Goal: Task Accomplishment & Management: Use online tool/utility

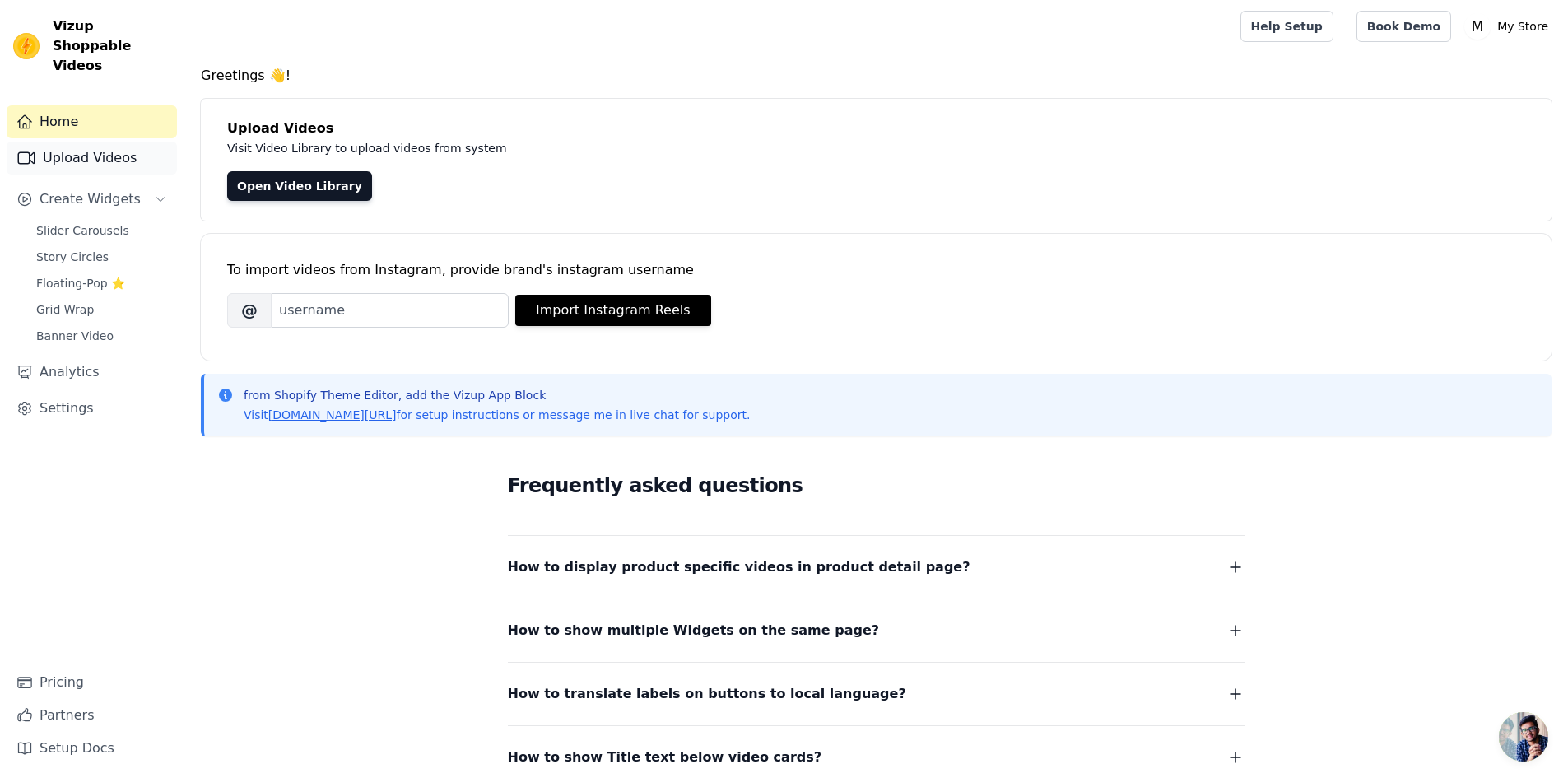
click at [117, 144] on link "Upload Videos" at bounding box center [92, 158] width 171 height 33
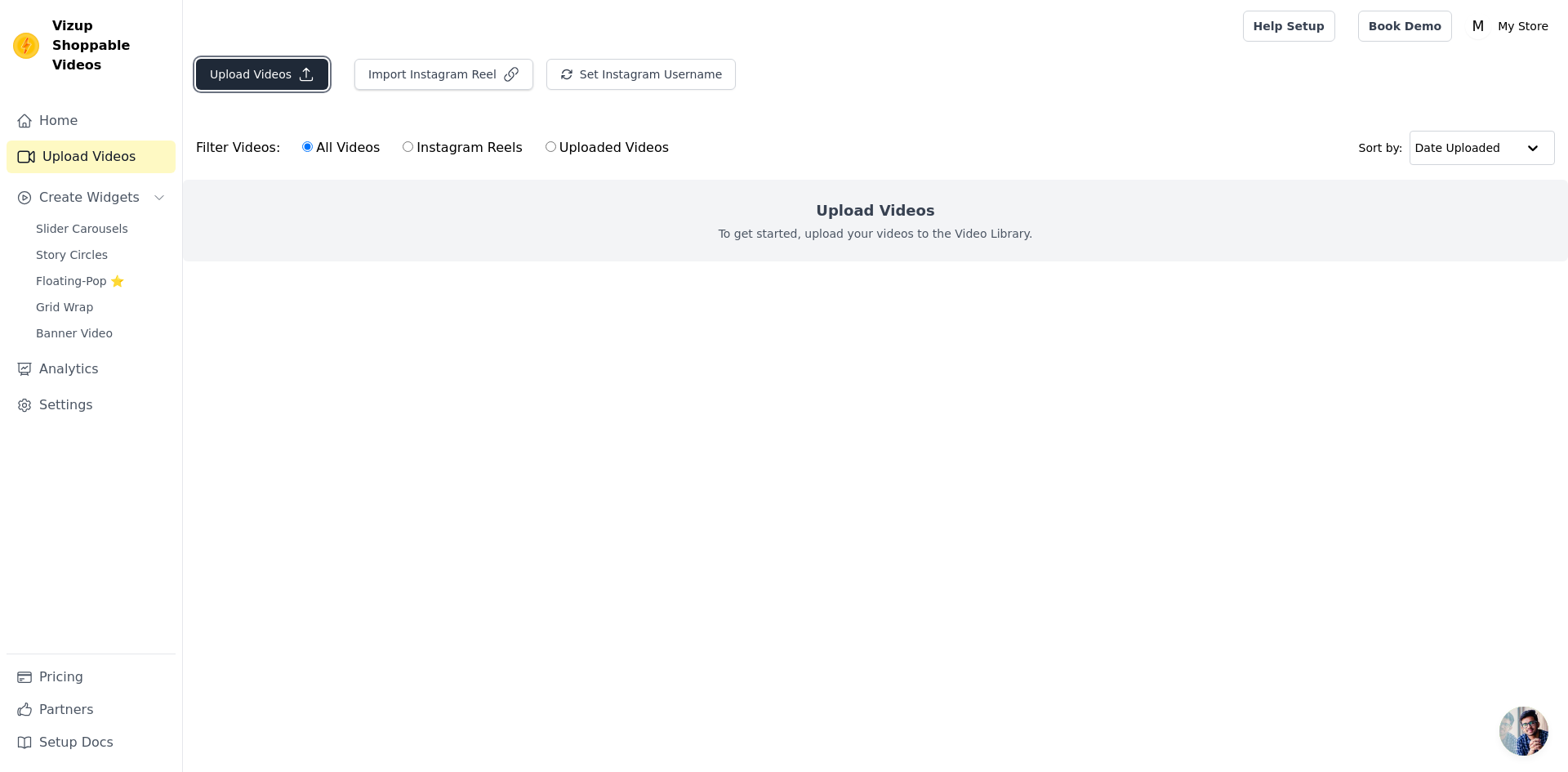
click at [279, 82] on button "Upload Videos" at bounding box center [262, 75] width 132 height 31
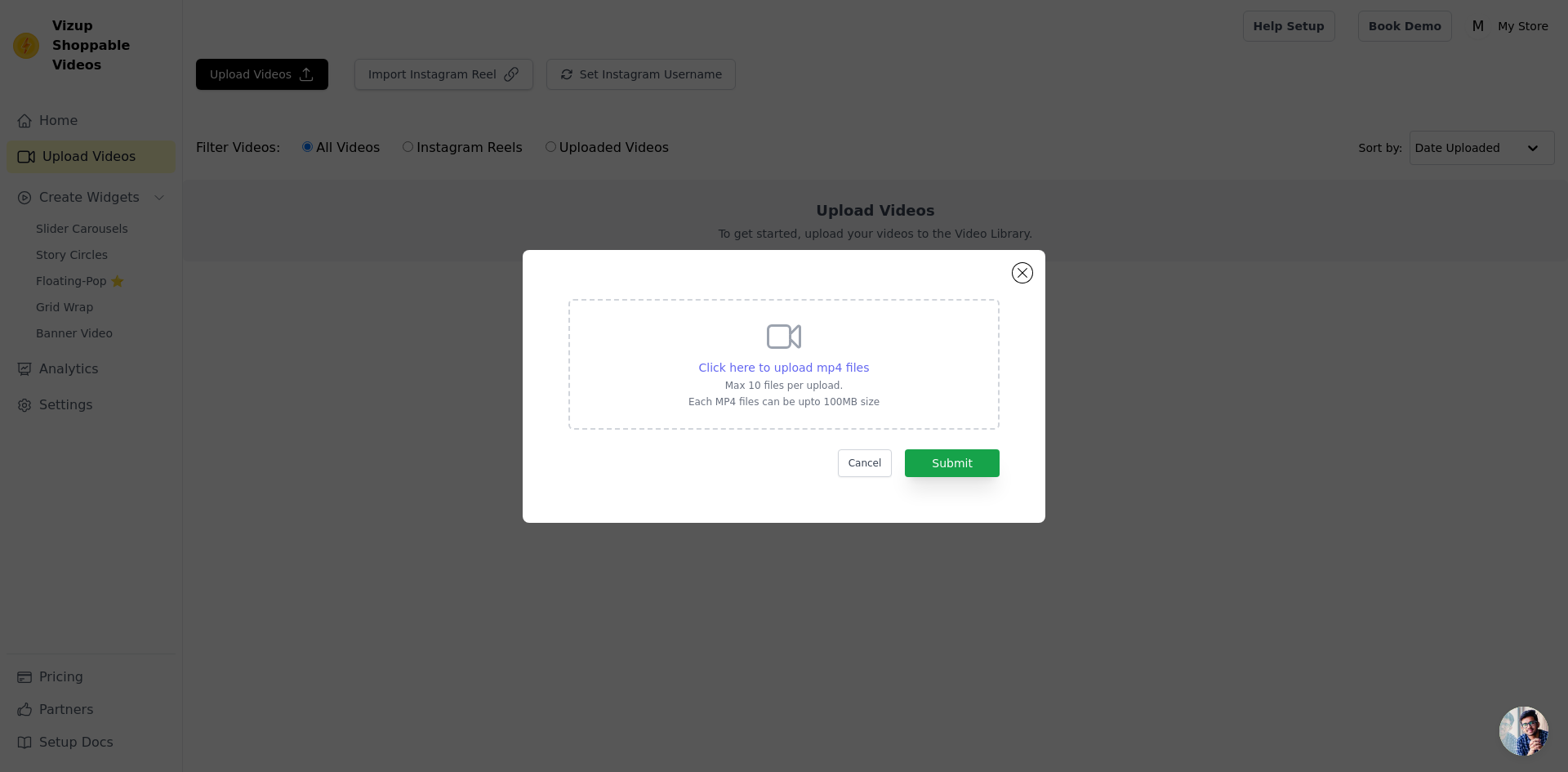
click at [783, 371] on span "Click here to upload mp4 files" at bounding box center [784, 367] width 171 height 13
click at [868, 360] on input "Click here to upload mp4 files Max 10 files per upload. Each MP4 files can be u…" at bounding box center [868, 359] width 1 height 1
type input "C:\fakepath\1da07c3c565e463985b33740c90ff3af.HD-1080p-2.5Mbps-44272989.mp4"
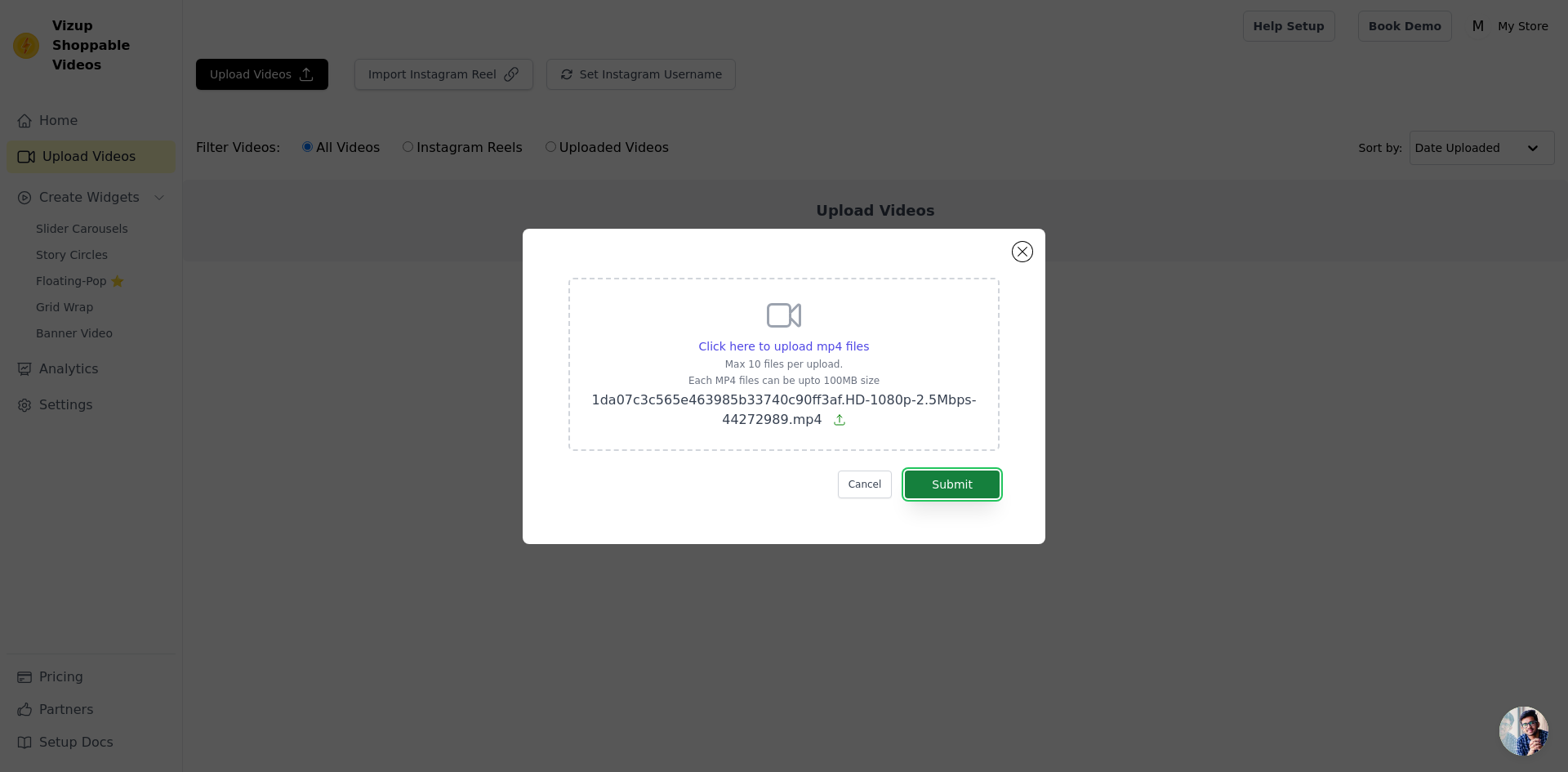
click at [958, 488] on button "Submit" at bounding box center [952, 485] width 95 height 28
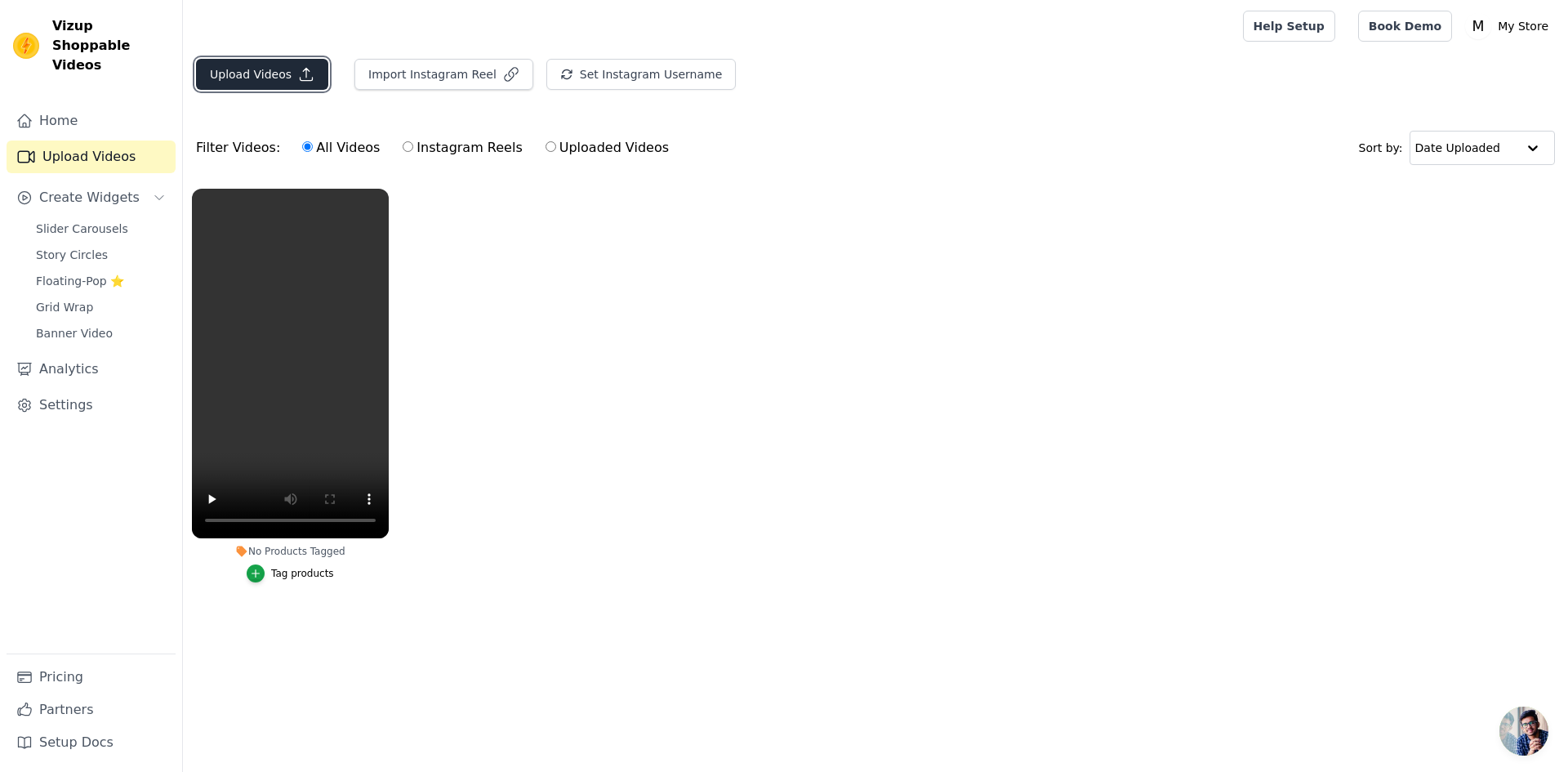
click at [256, 76] on button "Upload Videos" at bounding box center [262, 75] width 132 height 31
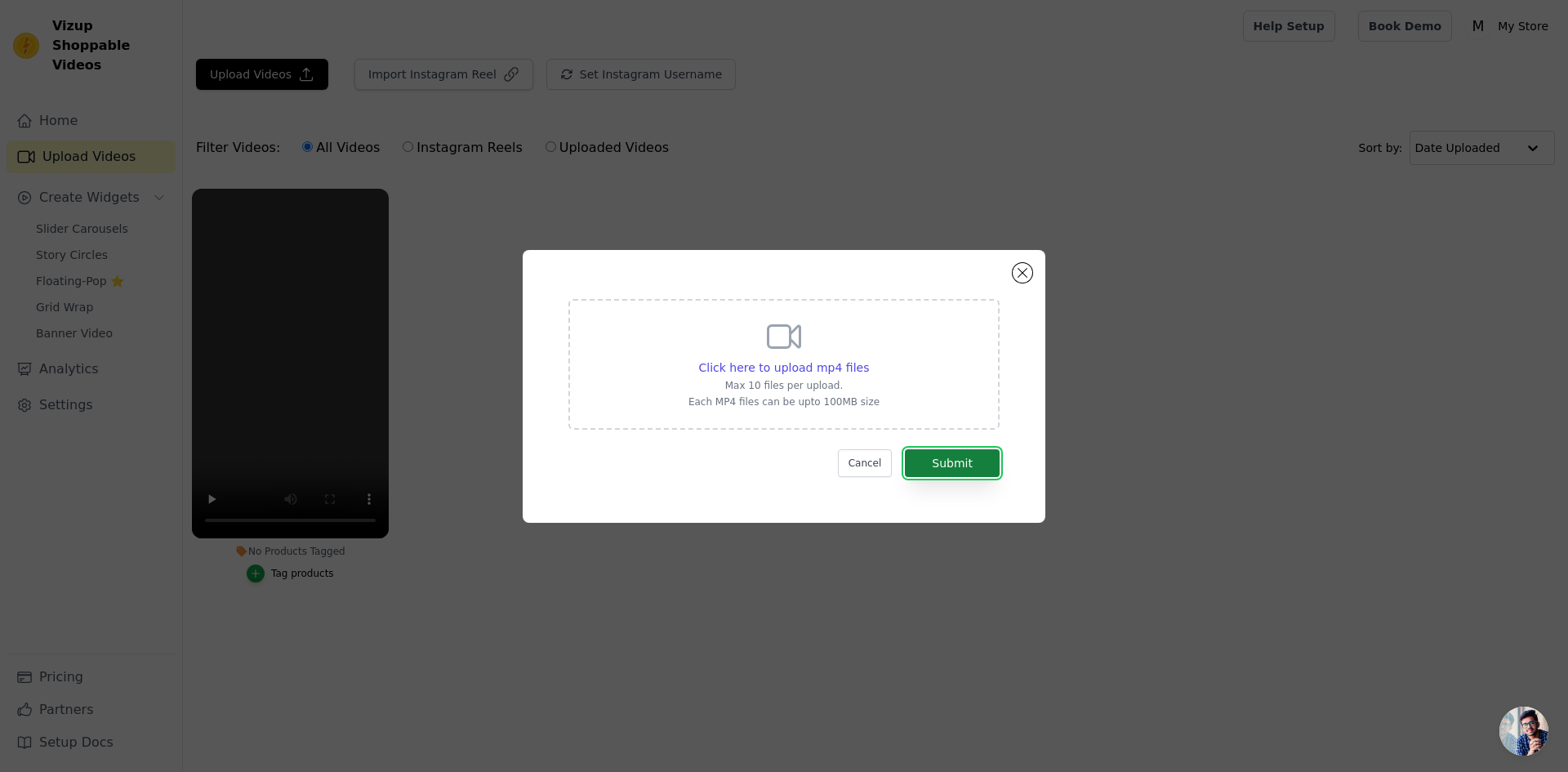
click at [949, 454] on button "Submit" at bounding box center [952, 463] width 95 height 28
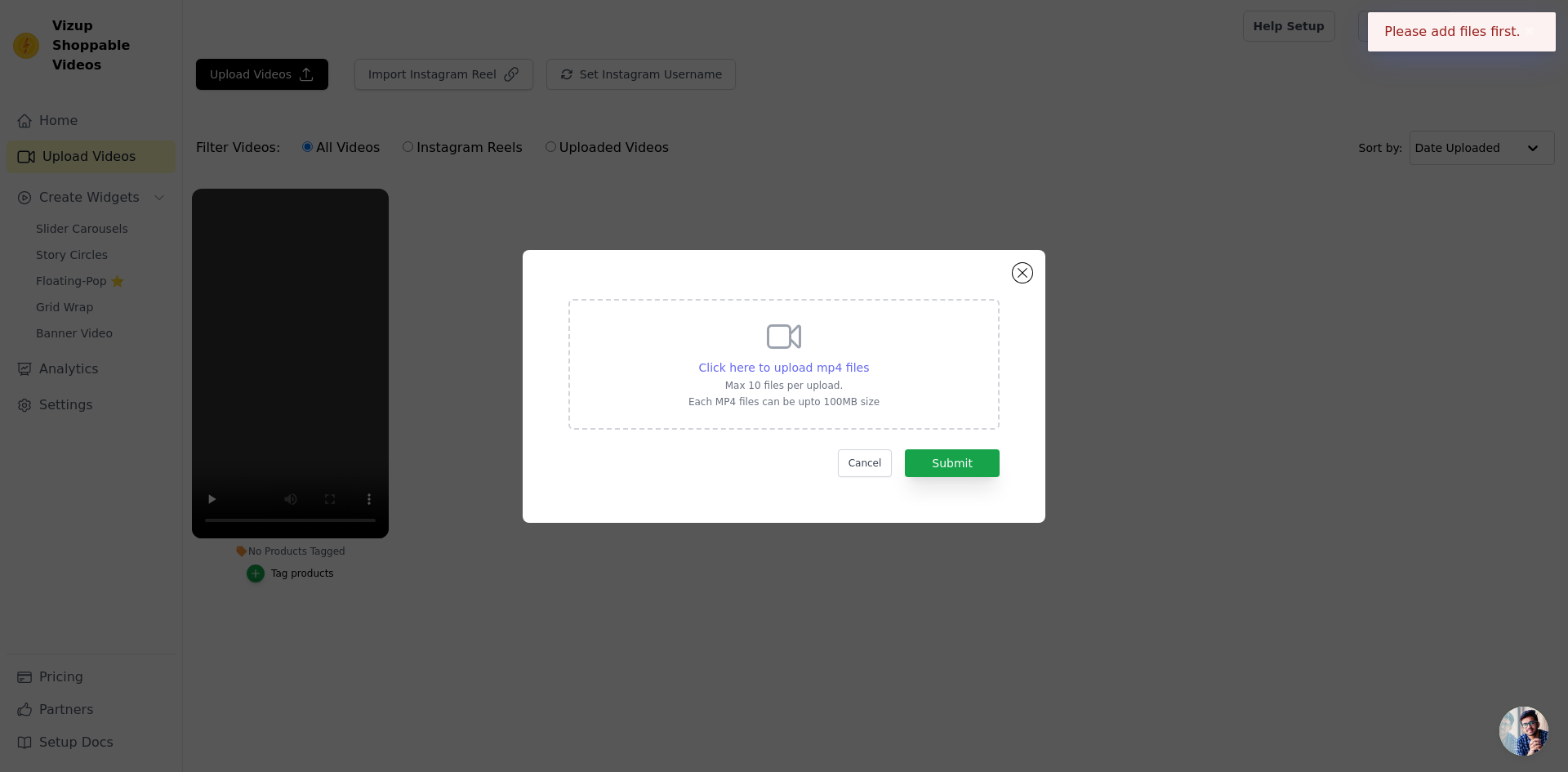
click at [792, 373] on span "Click here to upload mp4 files" at bounding box center [784, 367] width 171 height 13
click at [868, 360] on input "Click here to upload mp4 files Max 10 files per upload. Each MP4 files can be u…" at bounding box center [868, 359] width 1 height 1
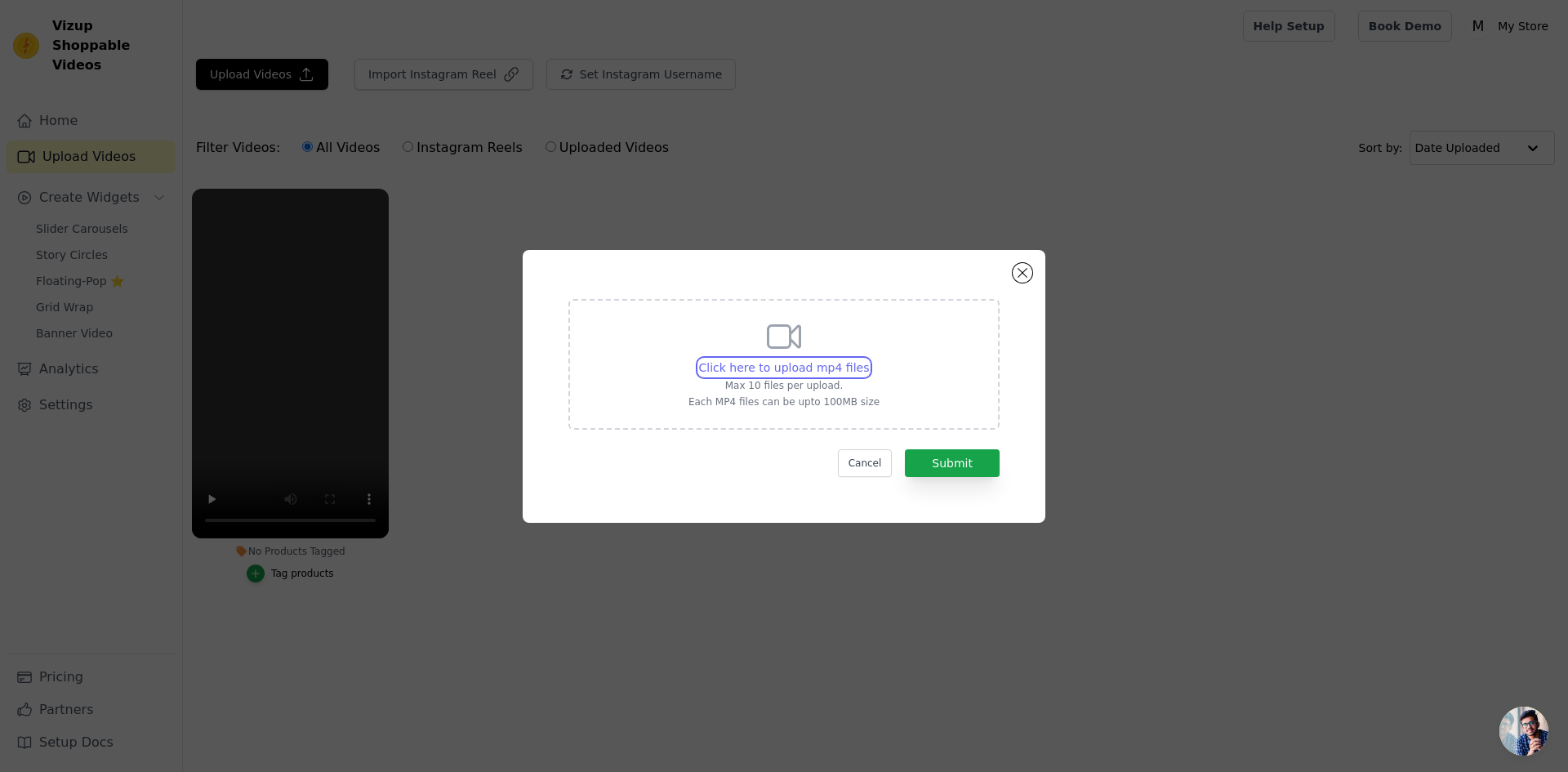
type input "C:\fakepath\111.mp4"
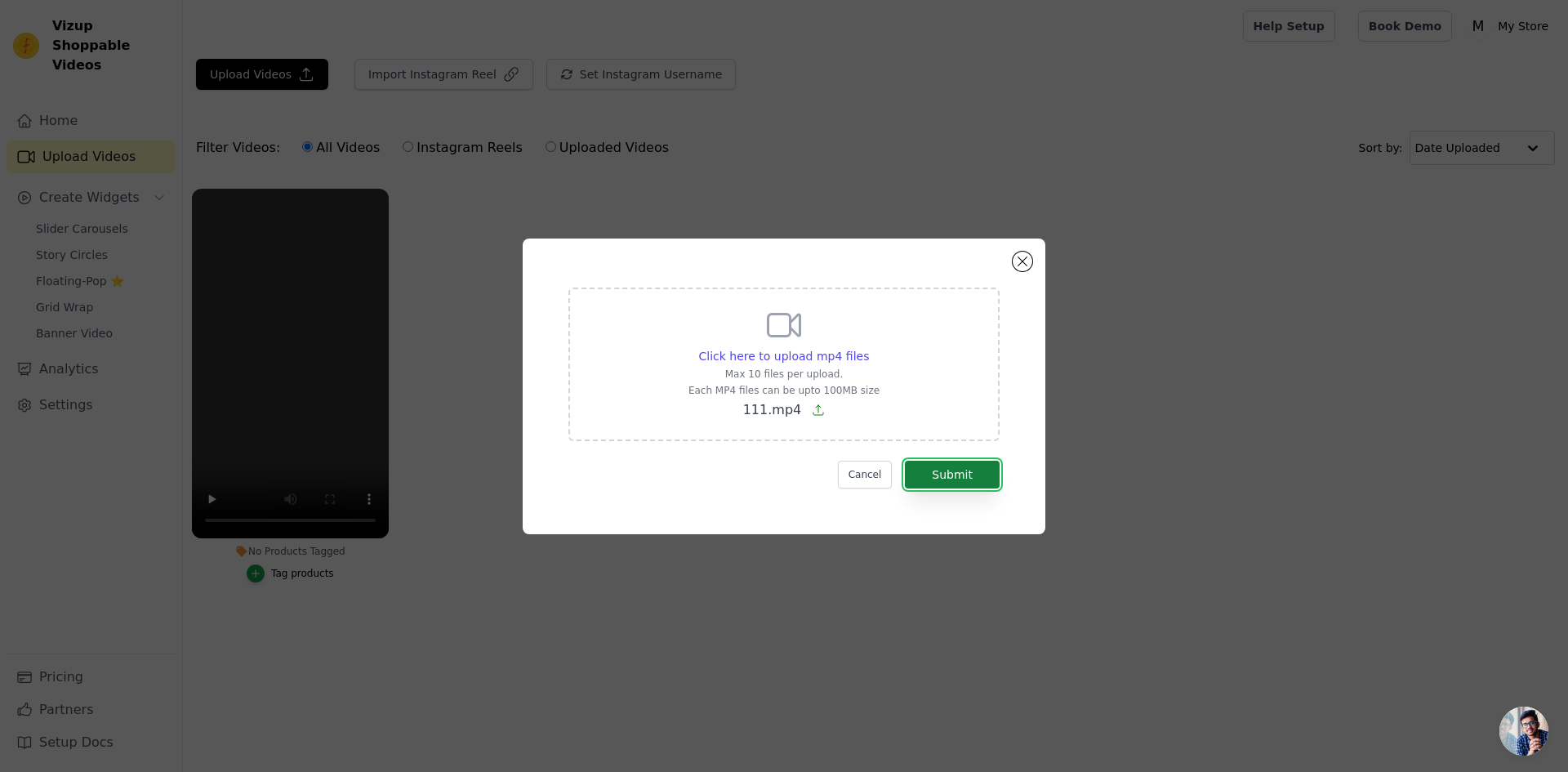
click at [958, 479] on button "Submit" at bounding box center [952, 475] width 95 height 28
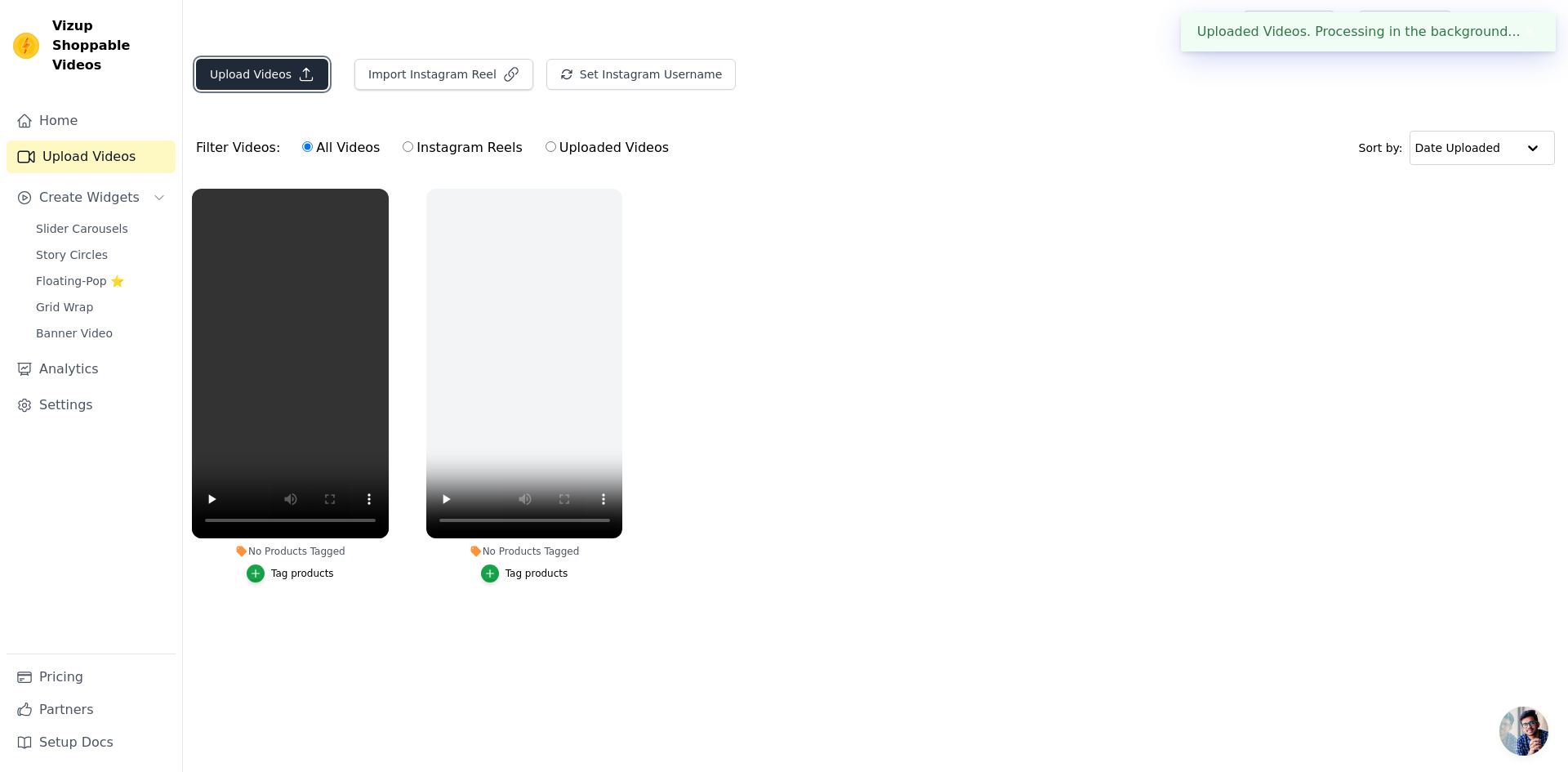
click at [266, 87] on button "Upload Videos" at bounding box center [262, 75] width 132 height 31
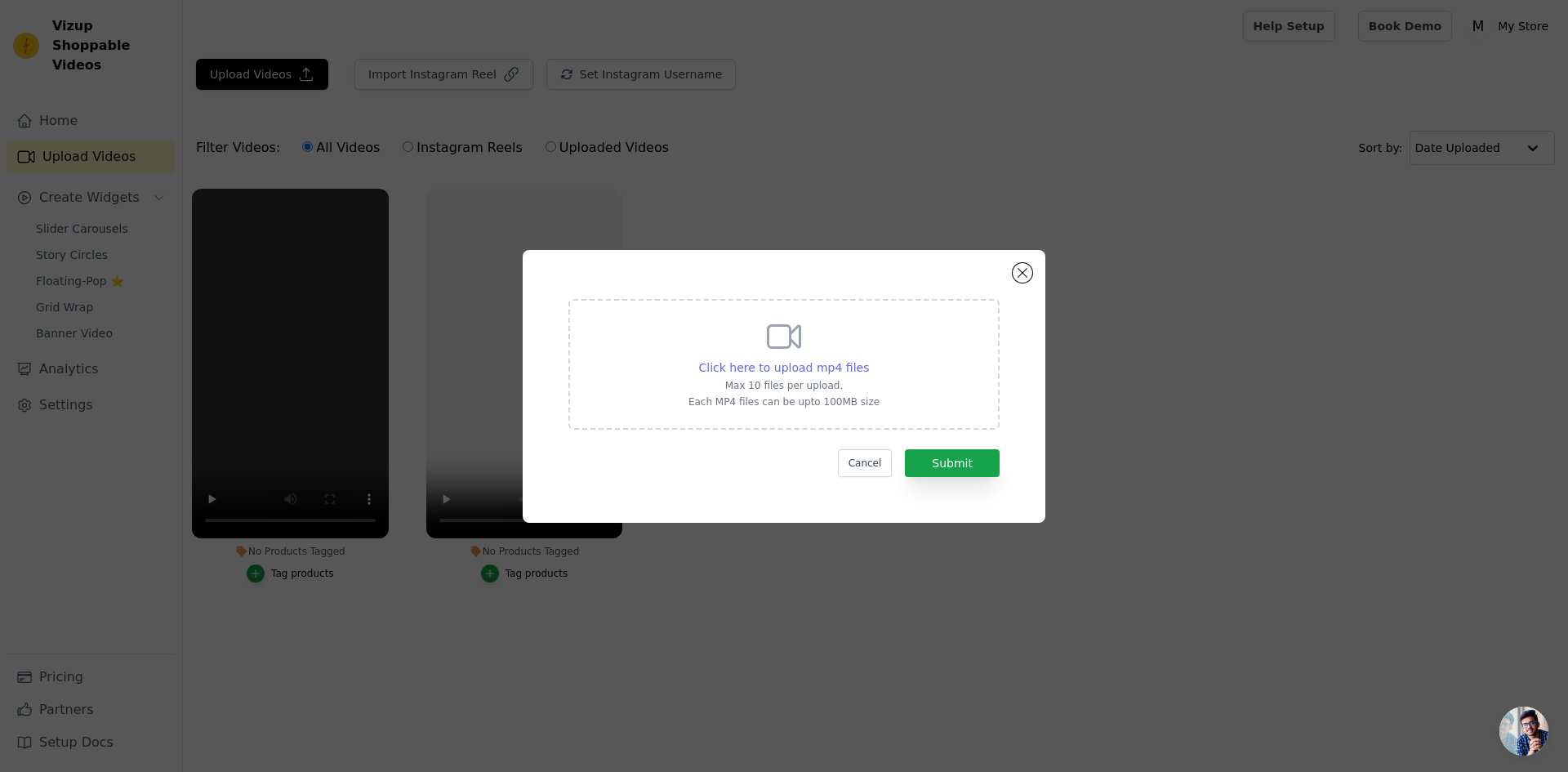
click at [795, 367] on span "Click here to upload mp4 files" at bounding box center [784, 367] width 171 height 13
click at [868, 360] on input "Click here to upload mp4 files Max 10 files per upload. Each MP4 files can be u…" at bounding box center [868, 359] width 1 height 1
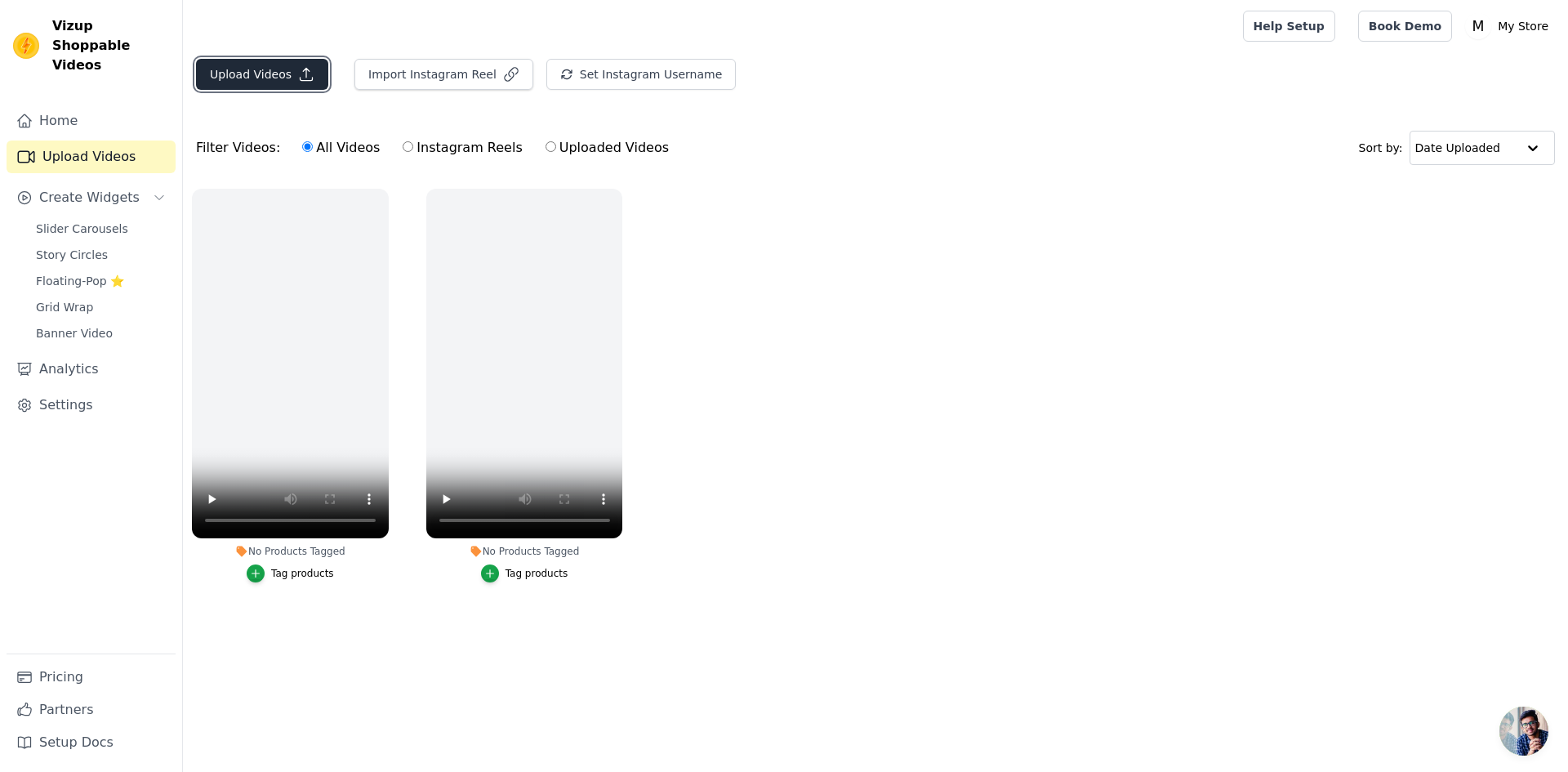
click at [263, 74] on button "Upload Videos" at bounding box center [262, 75] width 132 height 31
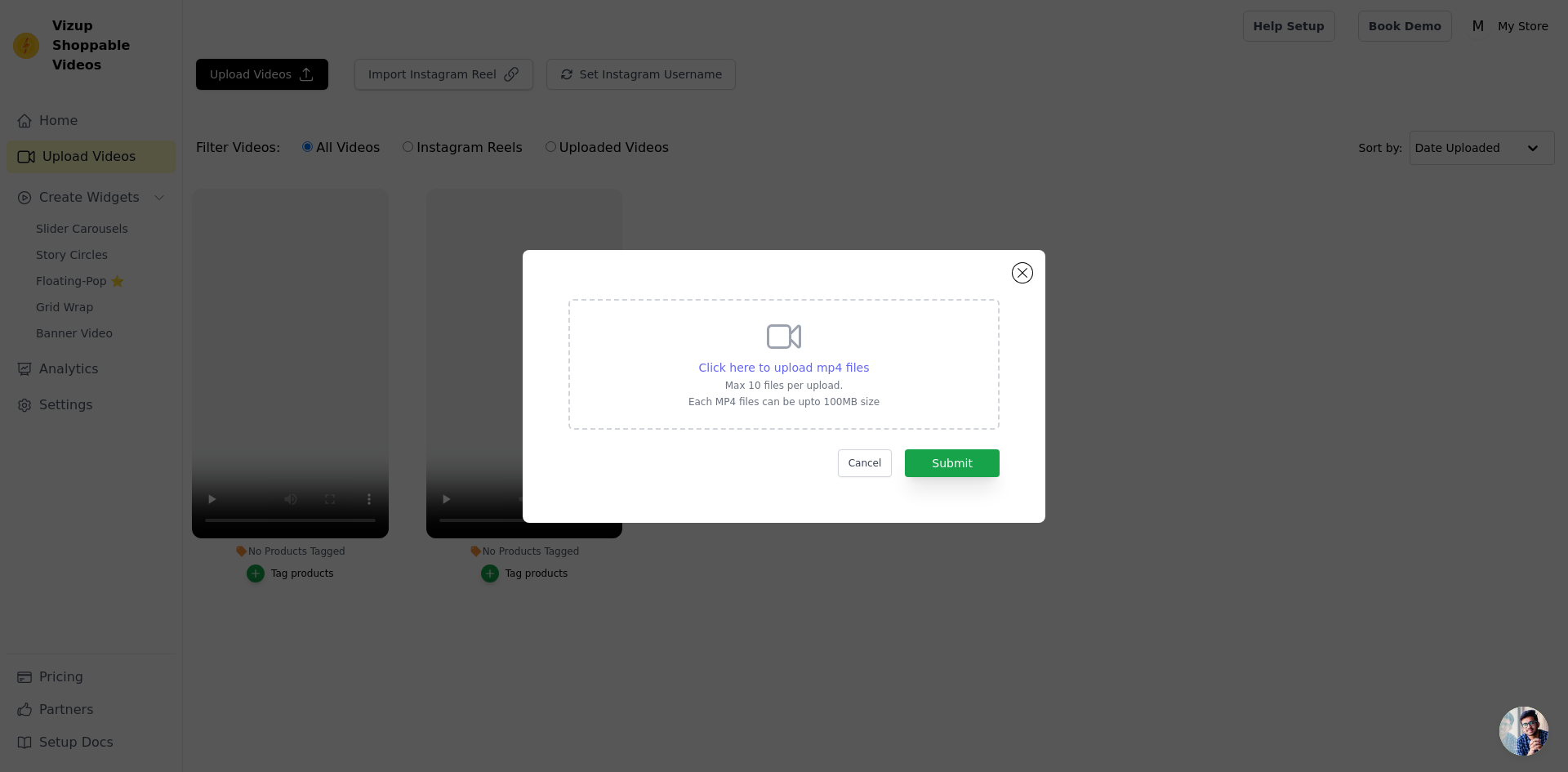
click at [794, 361] on span "Click here to upload mp4 files" at bounding box center [784, 367] width 171 height 13
click at [868, 360] on input "Click here to upload mp4 files Max 10 files per upload. Each MP4 files can be u…" at bounding box center [868, 359] width 1 height 1
type input "C:\fakepath\b38435a425864594ba4703b2831f327d.HD-720p-2.1Mbps-44559265.mp4"
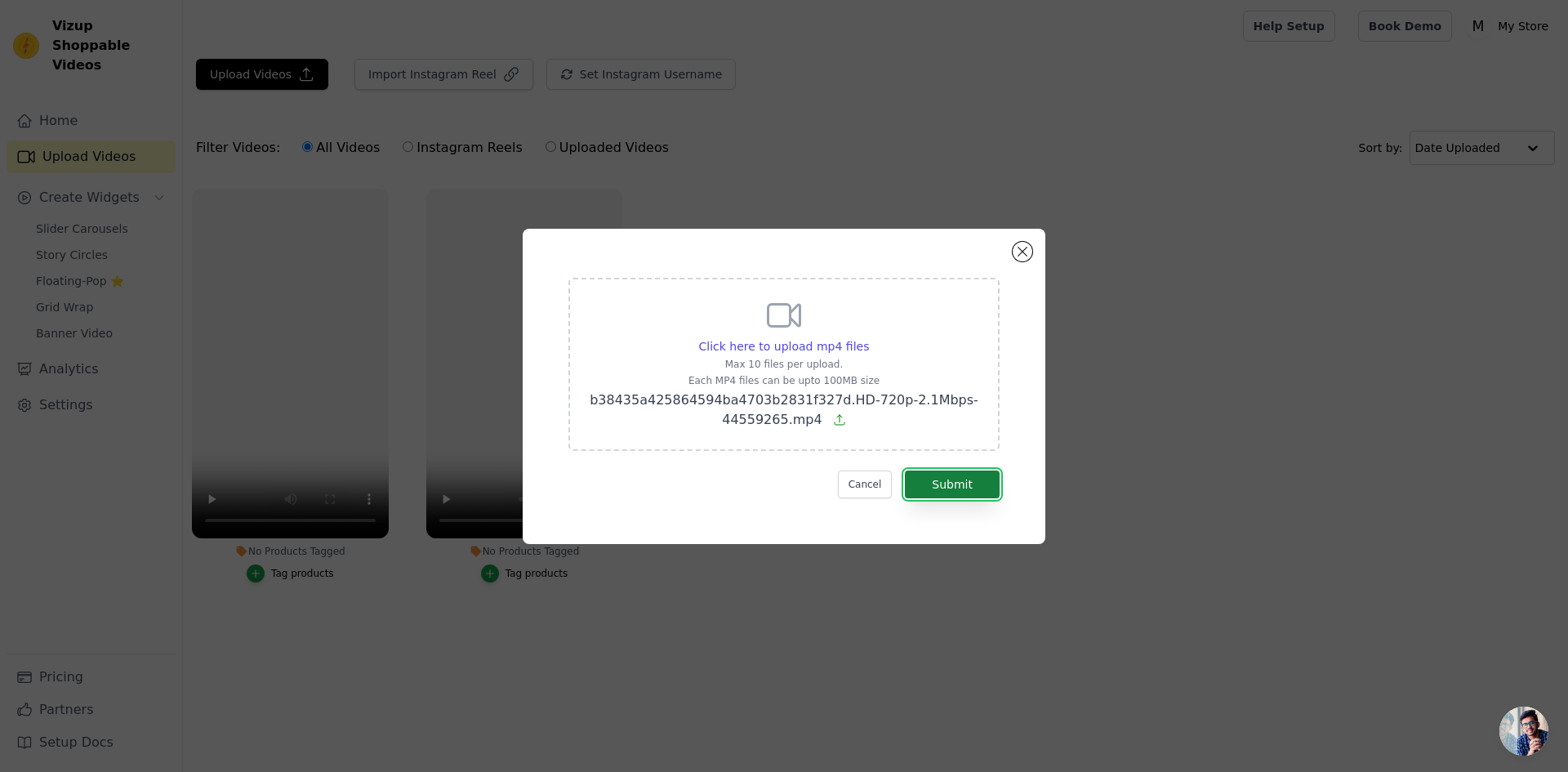
click at [950, 491] on button "Submit" at bounding box center [952, 485] width 95 height 28
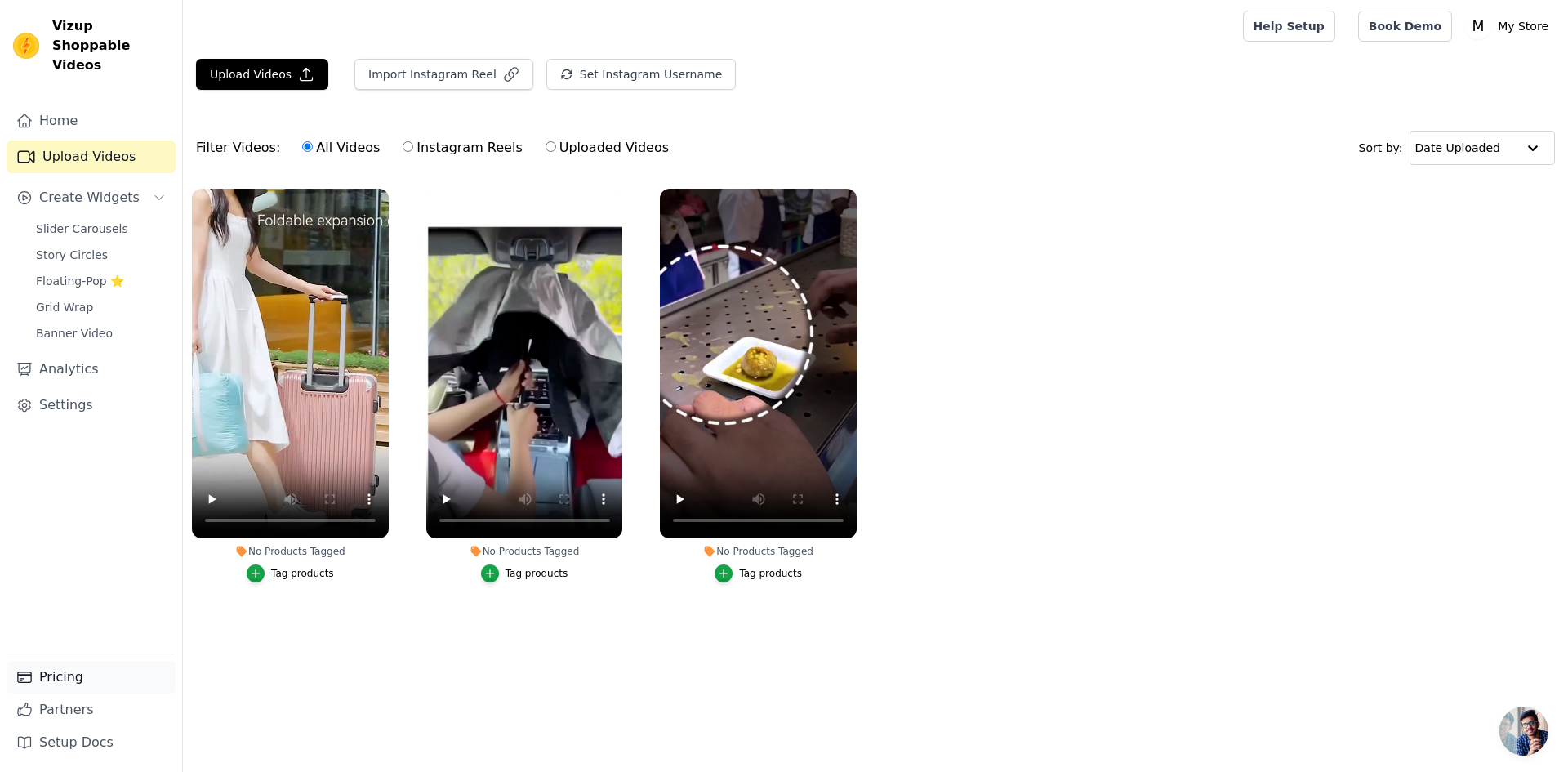
click at [83, 670] on link "Pricing" at bounding box center [91, 677] width 169 height 33
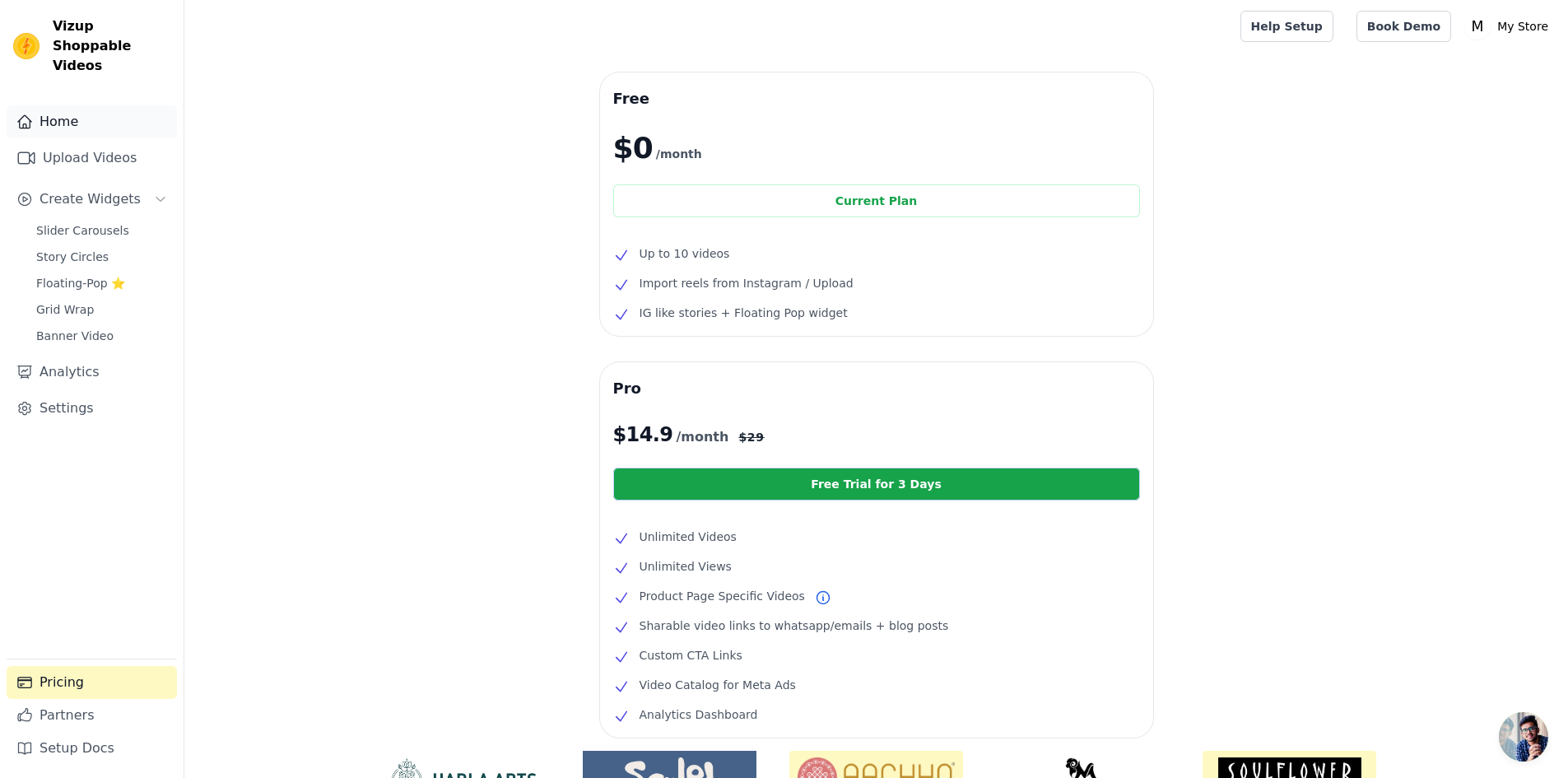
click at [64, 105] on link "Home" at bounding box center [92, 122] width 171 height 33
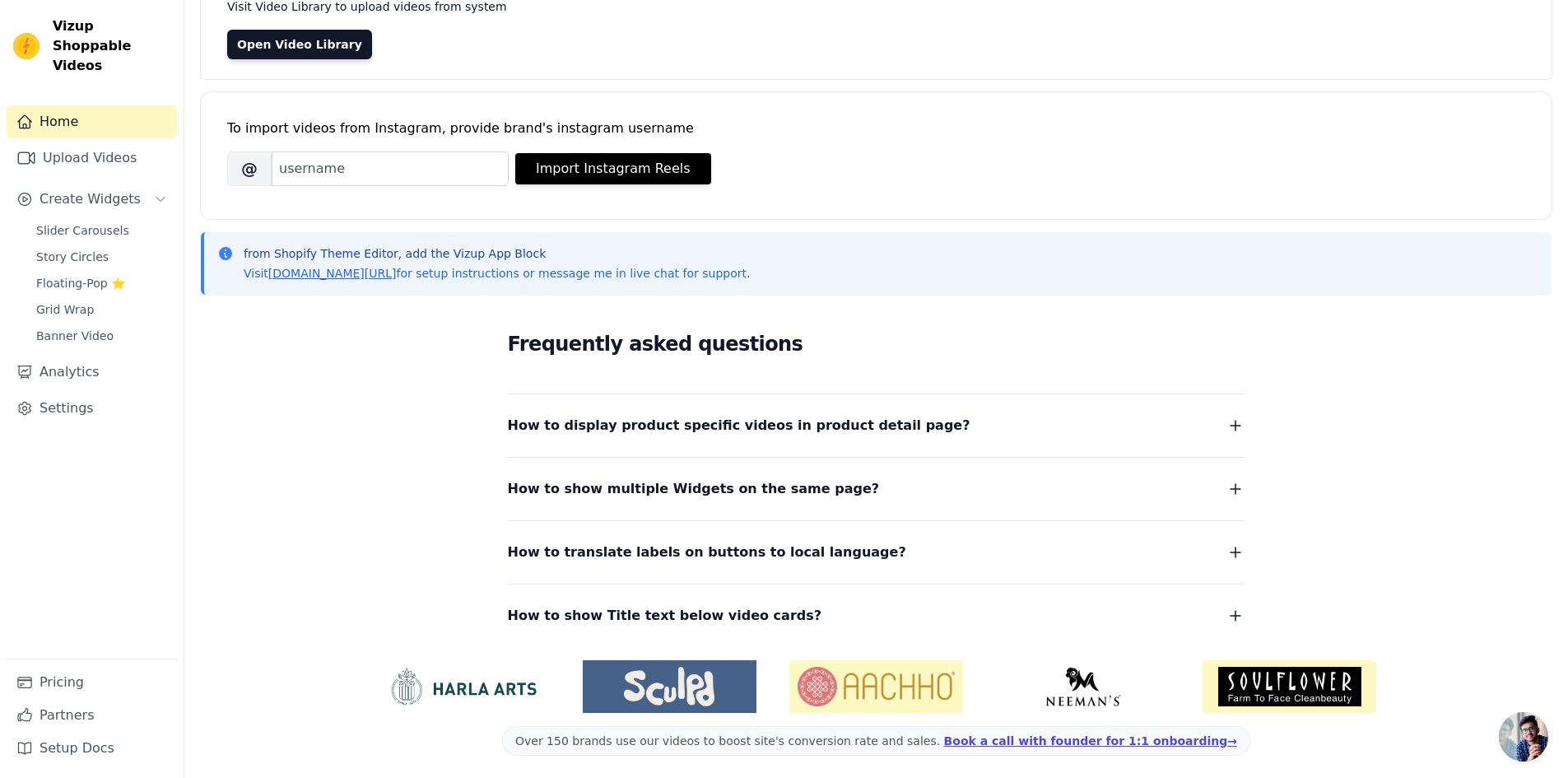
scroll to position [146, 0]
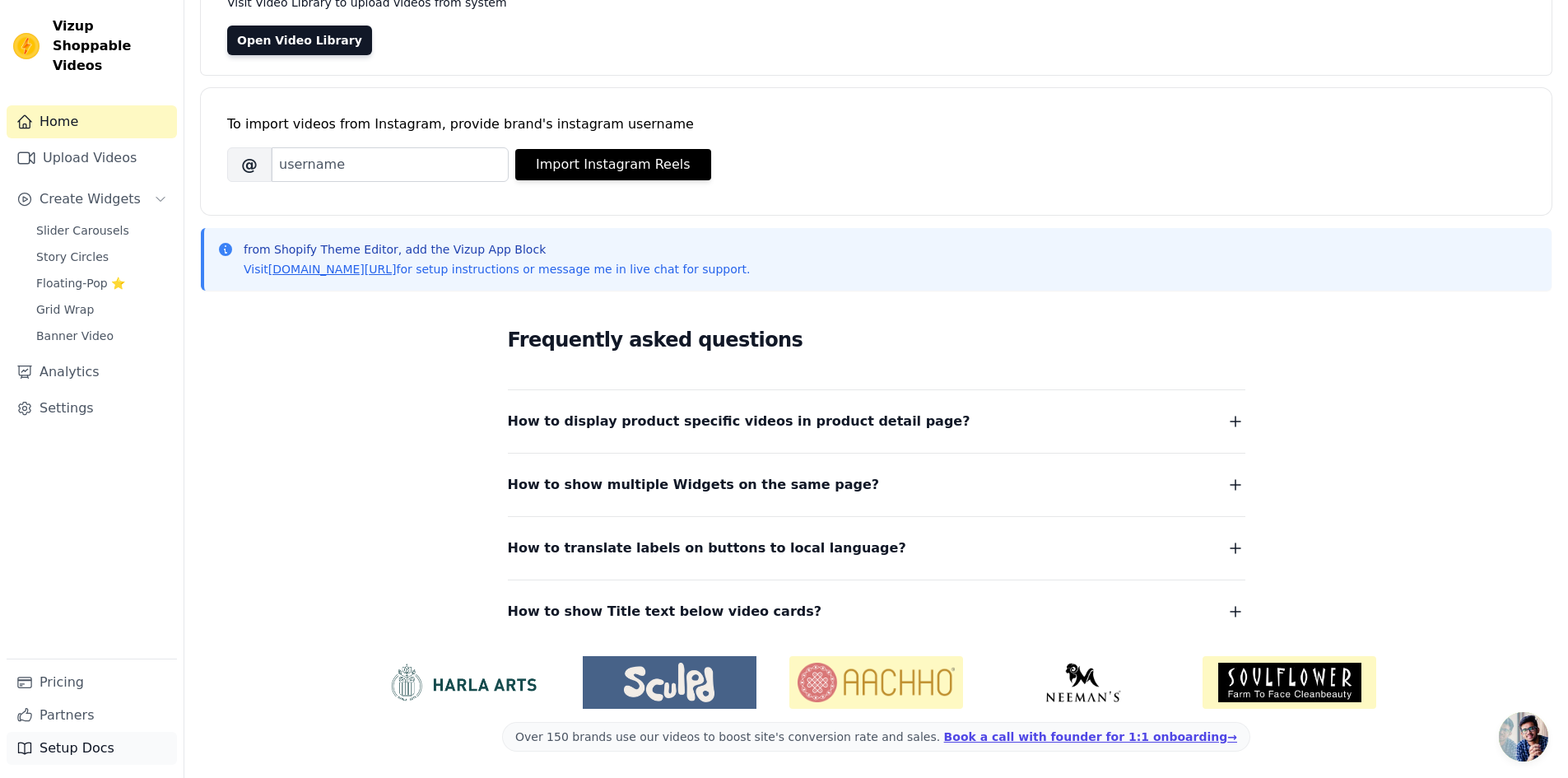
click at [80, 754] on link "Setup Docs" at bounding box center [92, 748] width 171 height 33
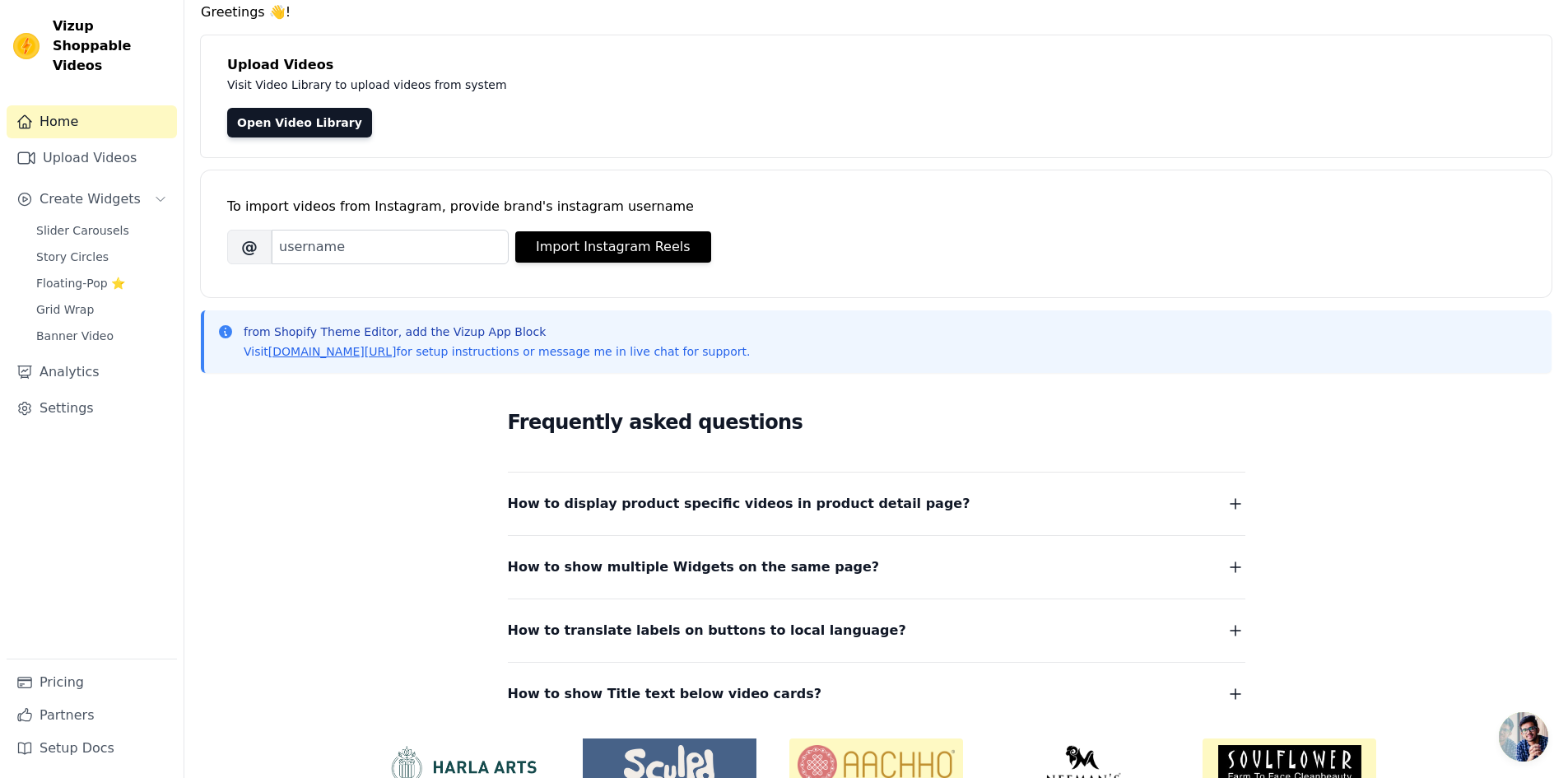
click at [874, 521] on dl "How to display product specific videos in product detail page? Create one widge…" at bounding box center [876, 588] width 738 height 234
click at [877, 511] on span "How to display product specific videos in product detail page?" at bounding box center [738, 504] width 463 height 23
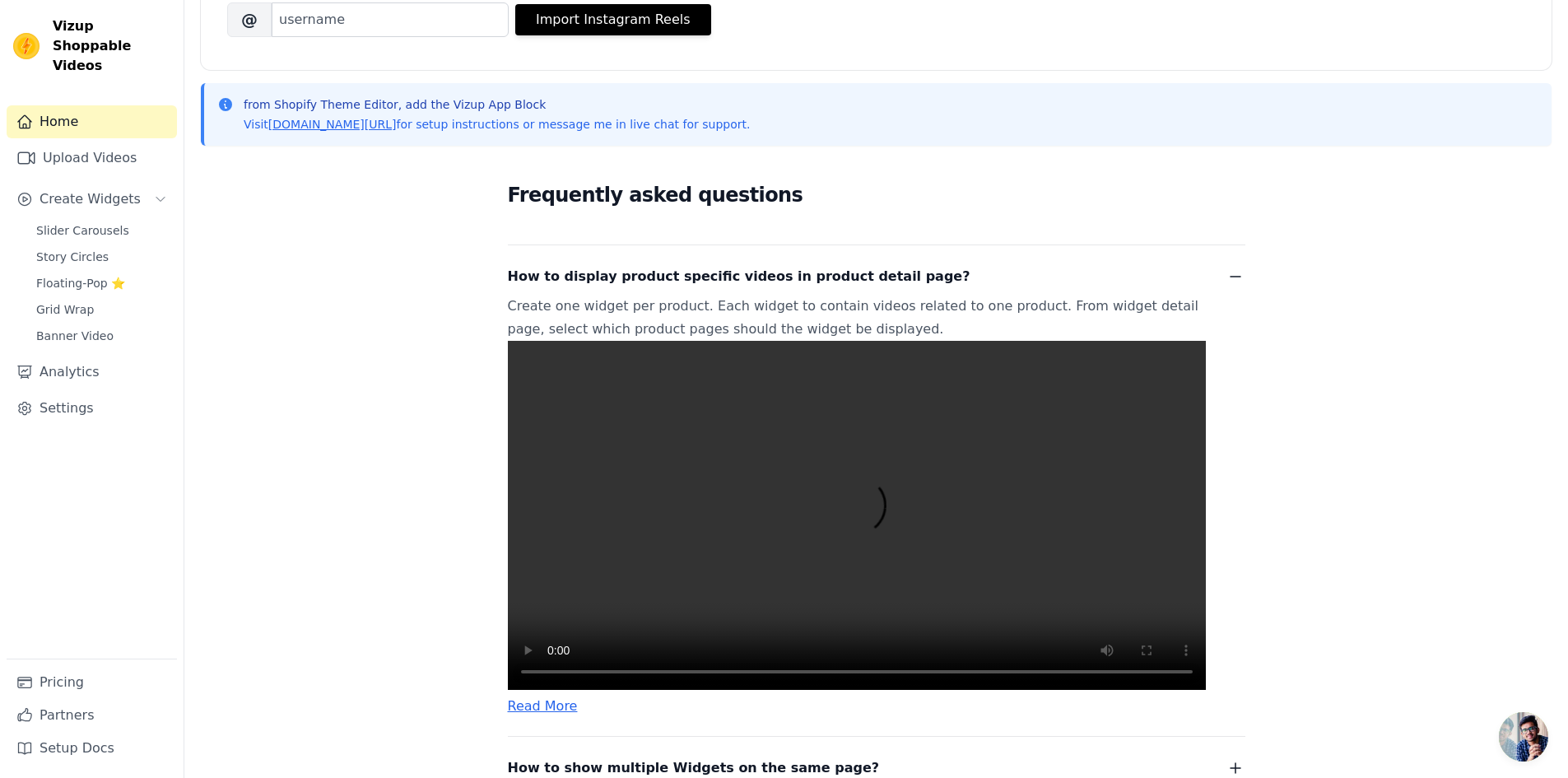
scroll to position [311, 0]
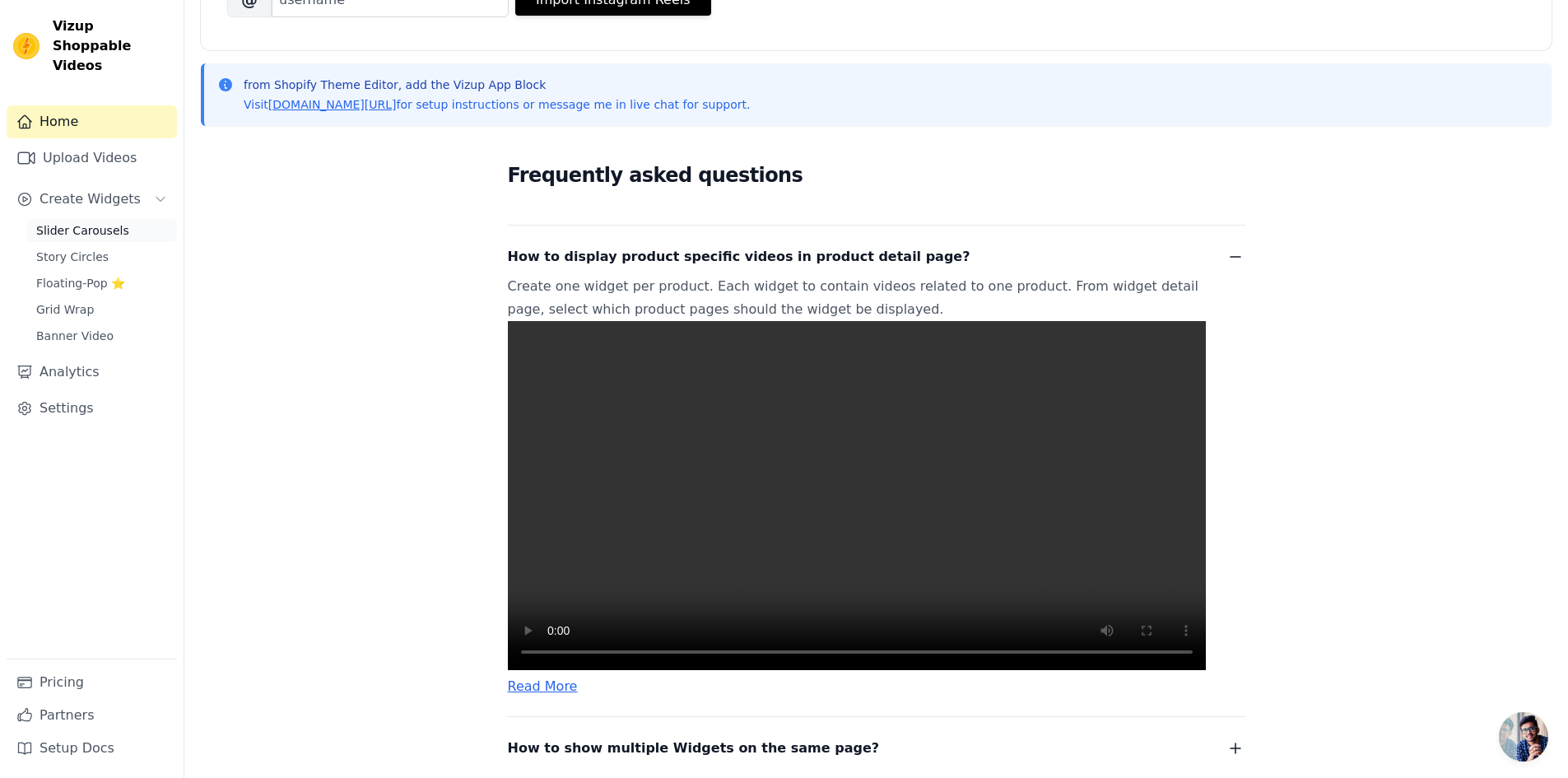
click at [77, 222] on span "Slider Carousels" at bounding box center [82, 230] width 93 height 17
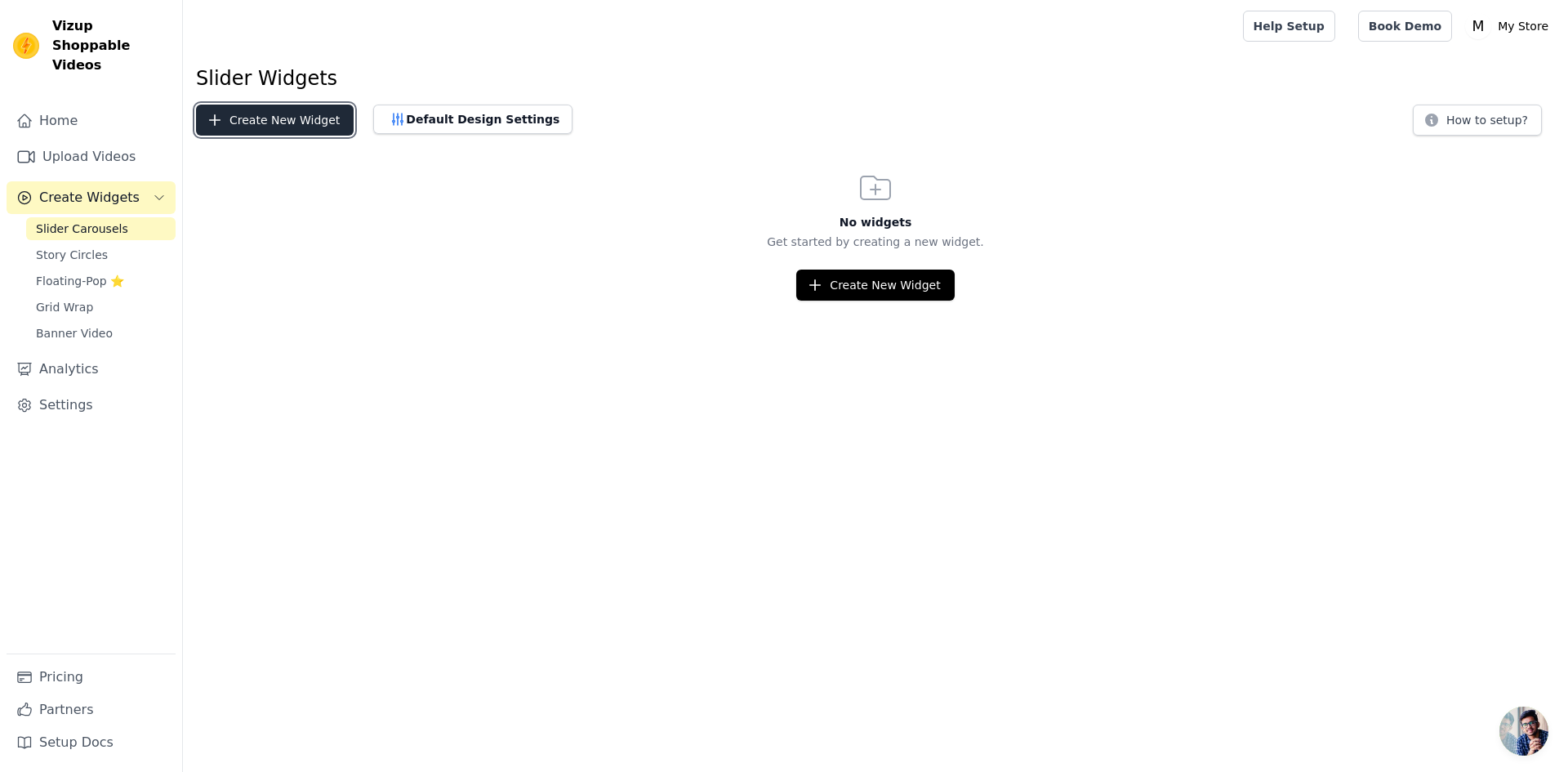
click at [306, 126] on button "Create New Widget" at bounding box center [275, 120] width 158 height 31
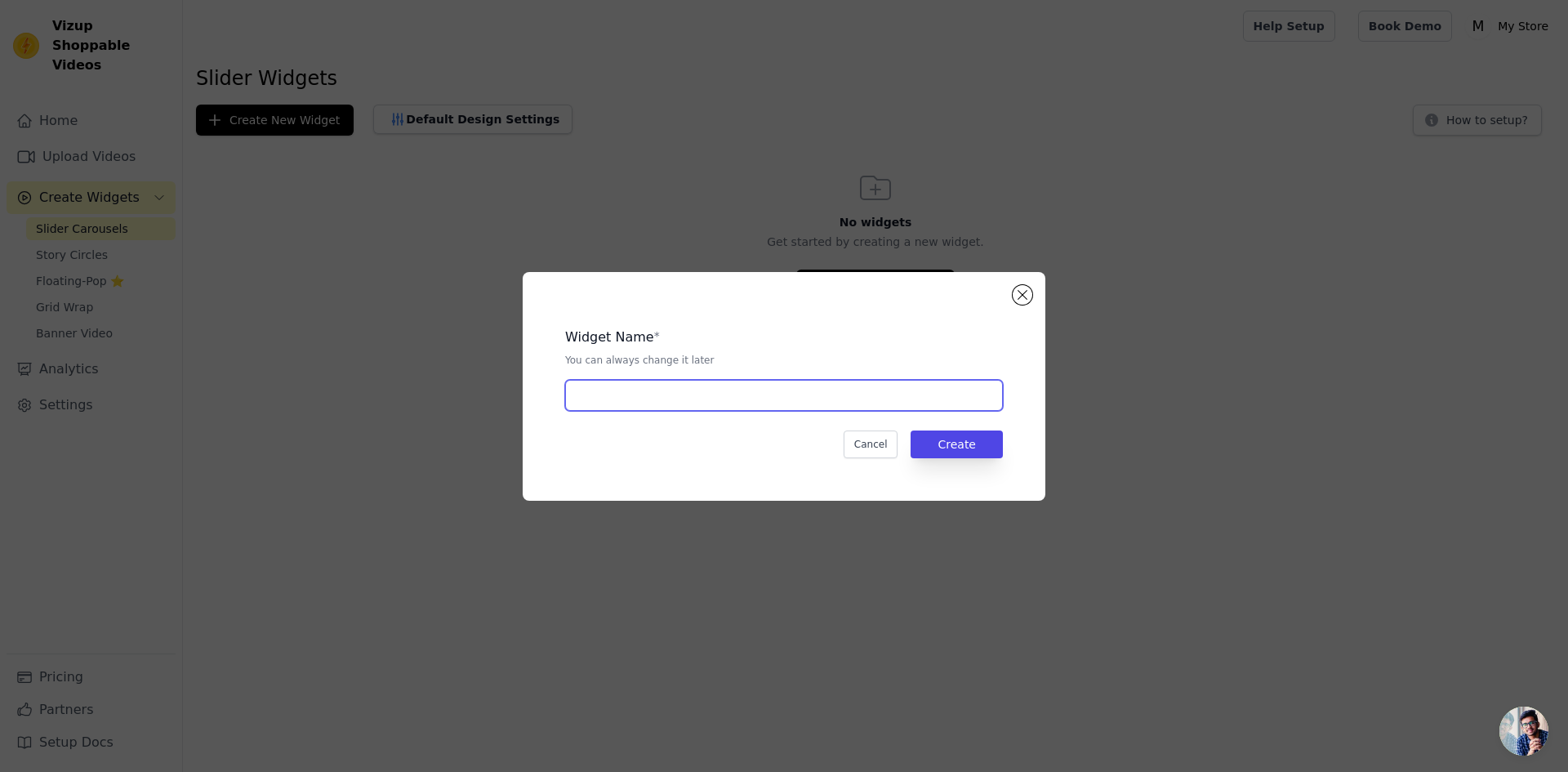
click at [741, 406] on input "text" at bounding box center [784, 395] width 438 height 31
type input "hh"
click at [951, 442] on button "Create" at bounding box center [957, 445] width 92 height 28
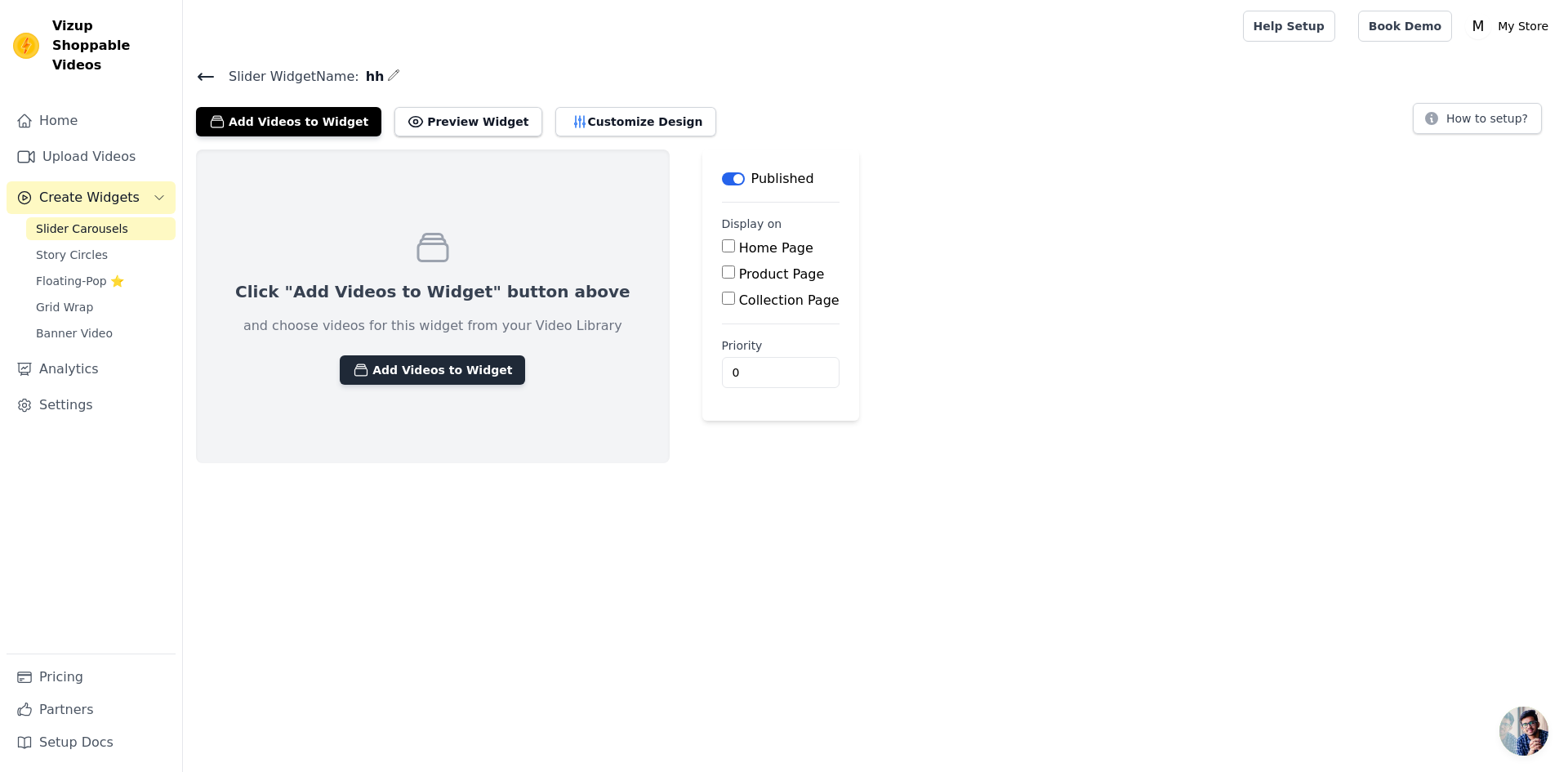
click at [435, 377] on button "Add Videos to Widget" at bounding box center [432, 370] width 186 height 30
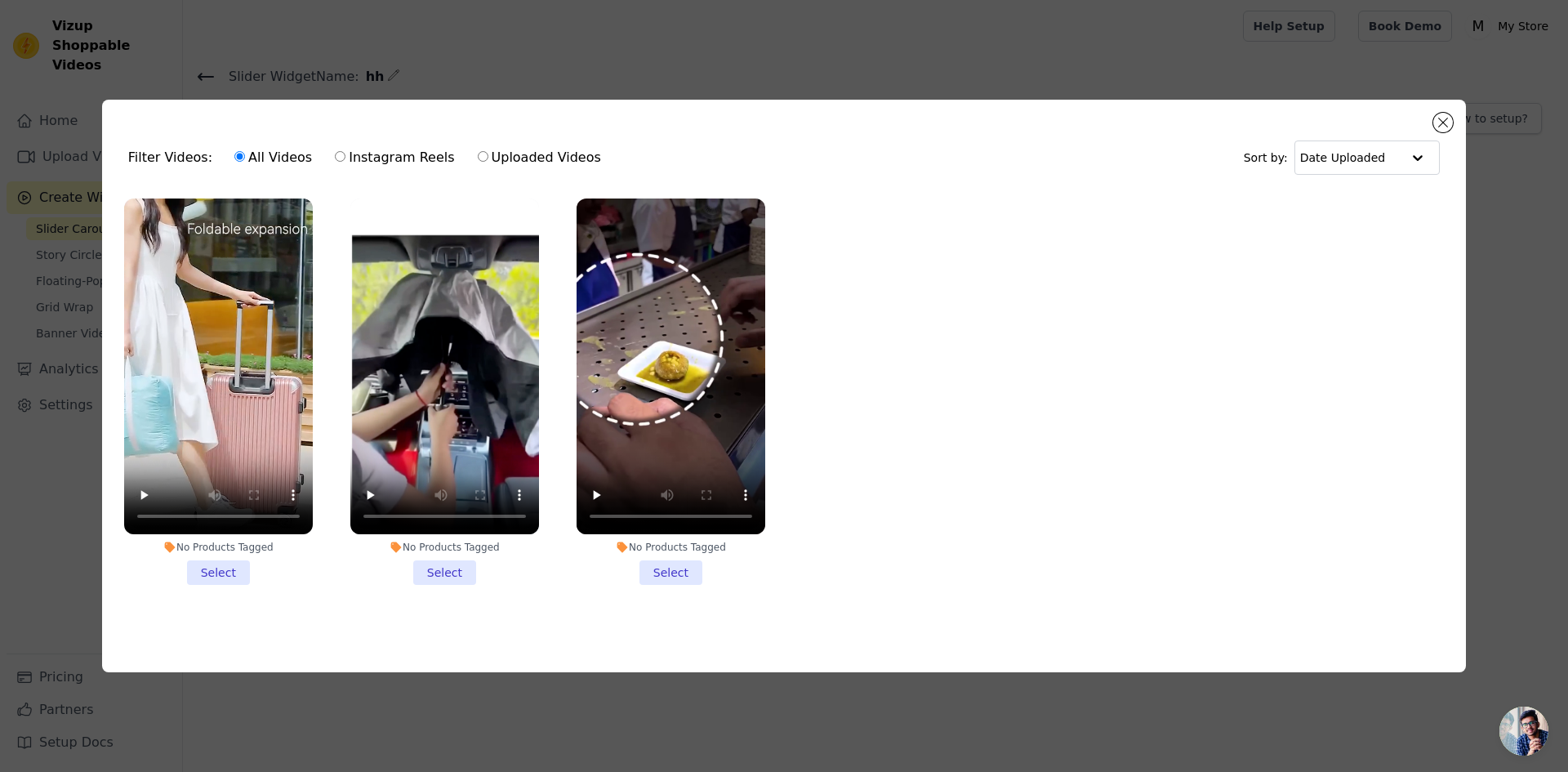
click at [668, 574] on li "No Products Tagged Select" at bounding box center [670, 392] width 188 height 386
click at [0, 0] on input "No Products Tagged Select" at bounding box center [0, 0] width 0 height 0
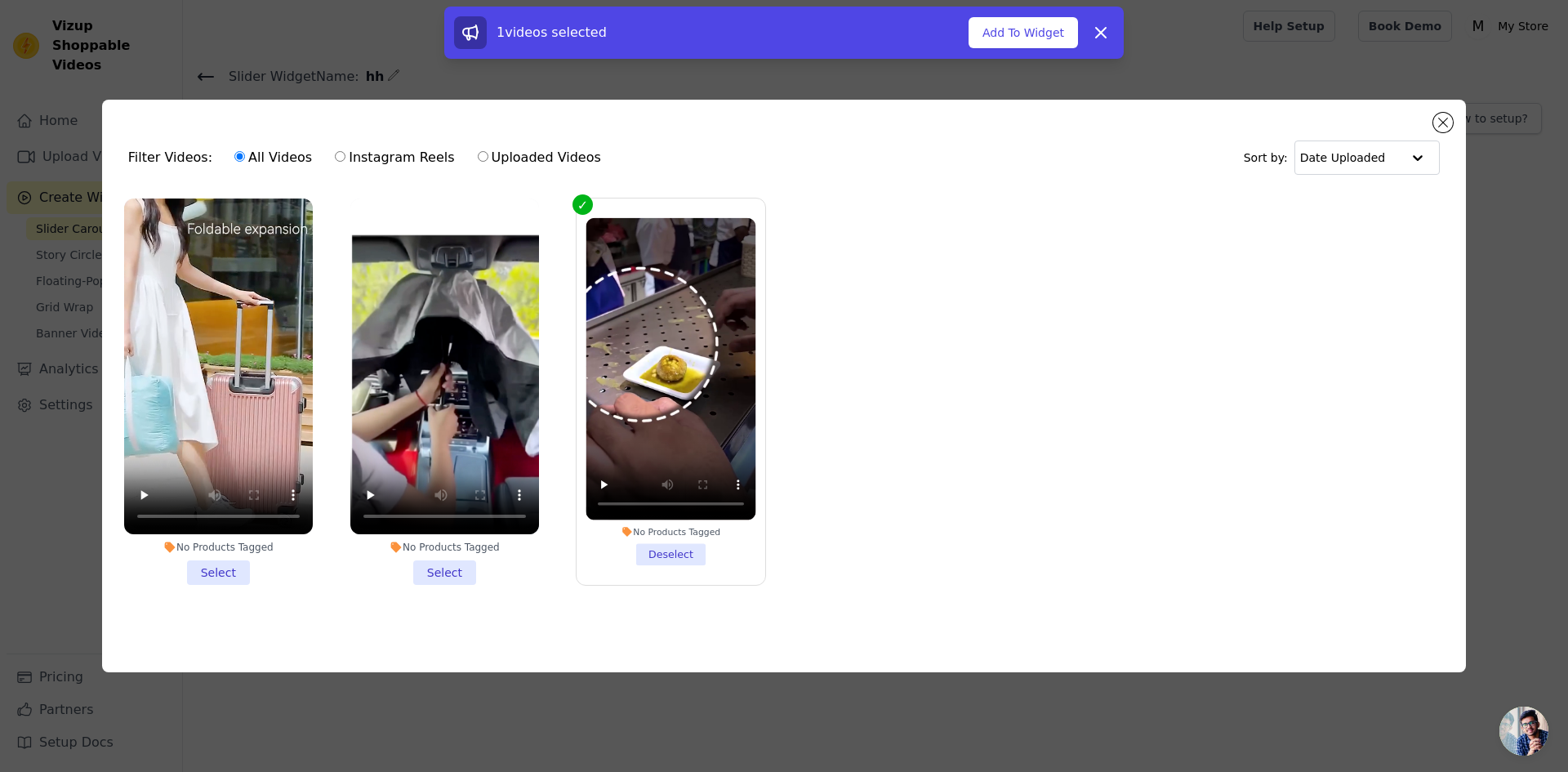
click at [436, 574] on li "No Products Tagged Select" at bounding box center [445, 392] width 188 height 386
click at [0, 0] on input "No Products Tagged Select" at bounding box center [0, 0] width 0 height 0
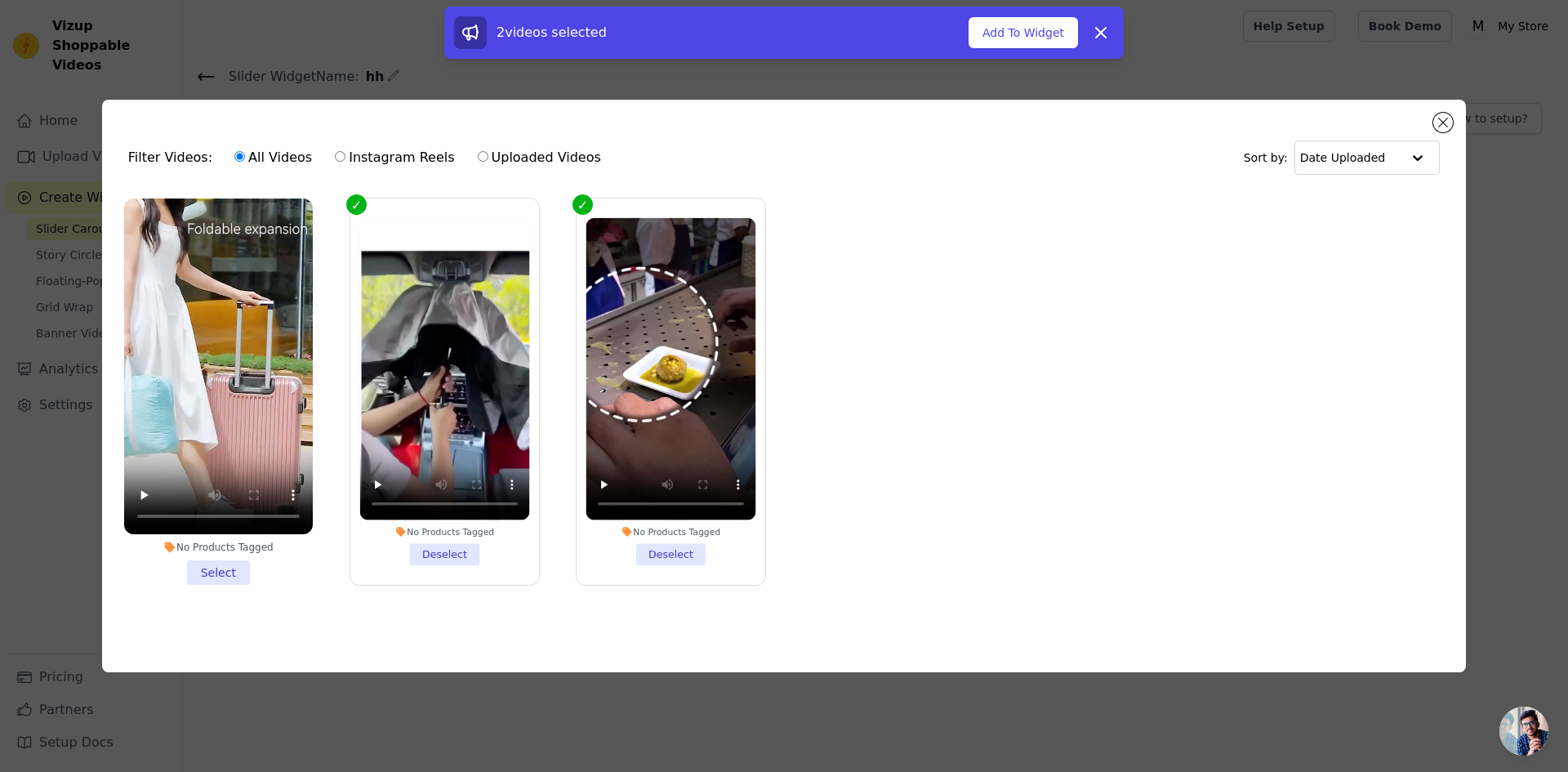
click at [229, 565] on li "No Products Tagged Select" at bounding box center [218, 392] width 188 height 386
click at [0, 0] on input "No Products Tagged Select" at bounding box center [0, 0] width 0 height 0
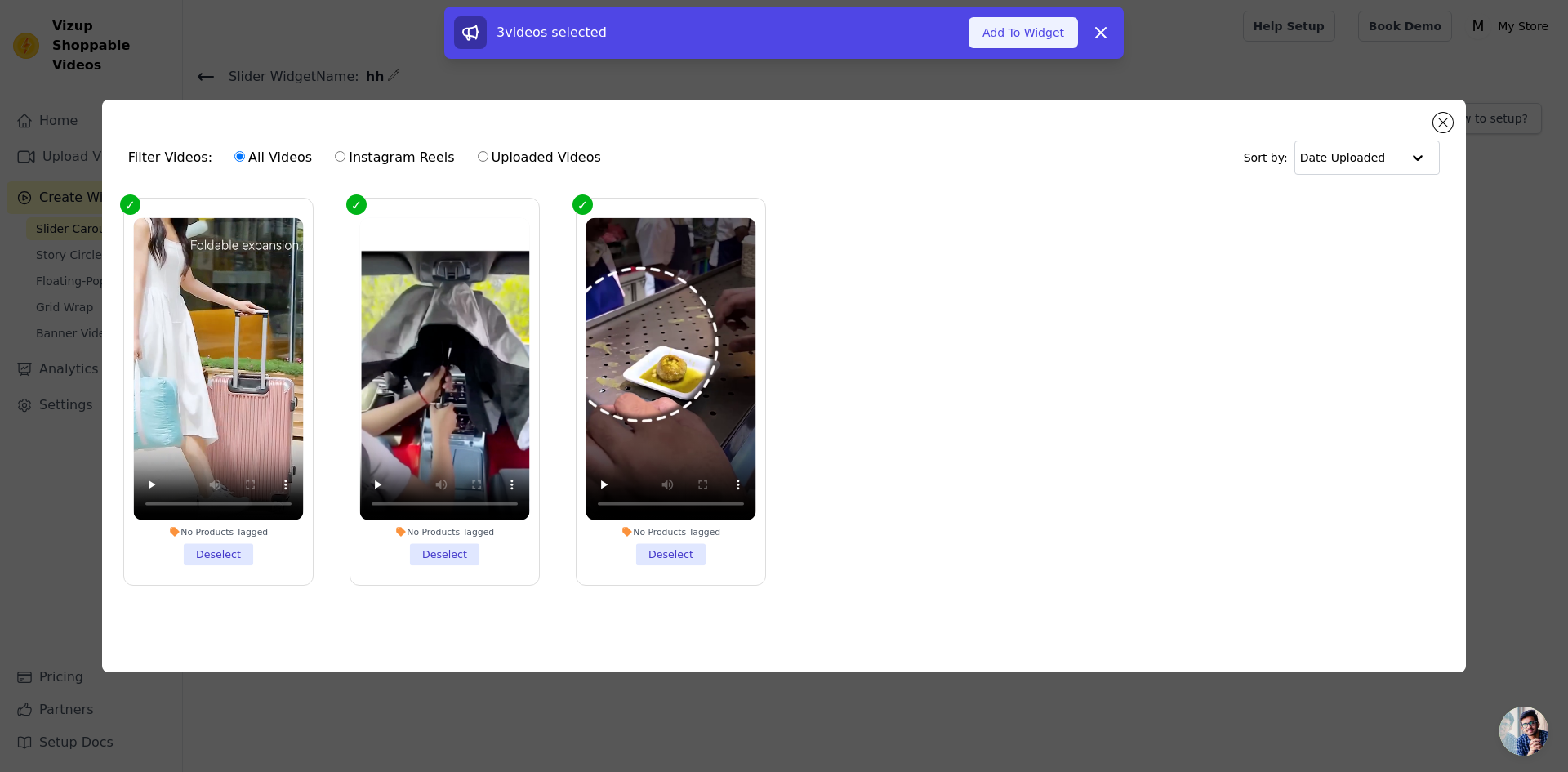
click at [1041, 30] on button "Add To Widget" at bounding box center [1024, 33] width 109 height 31
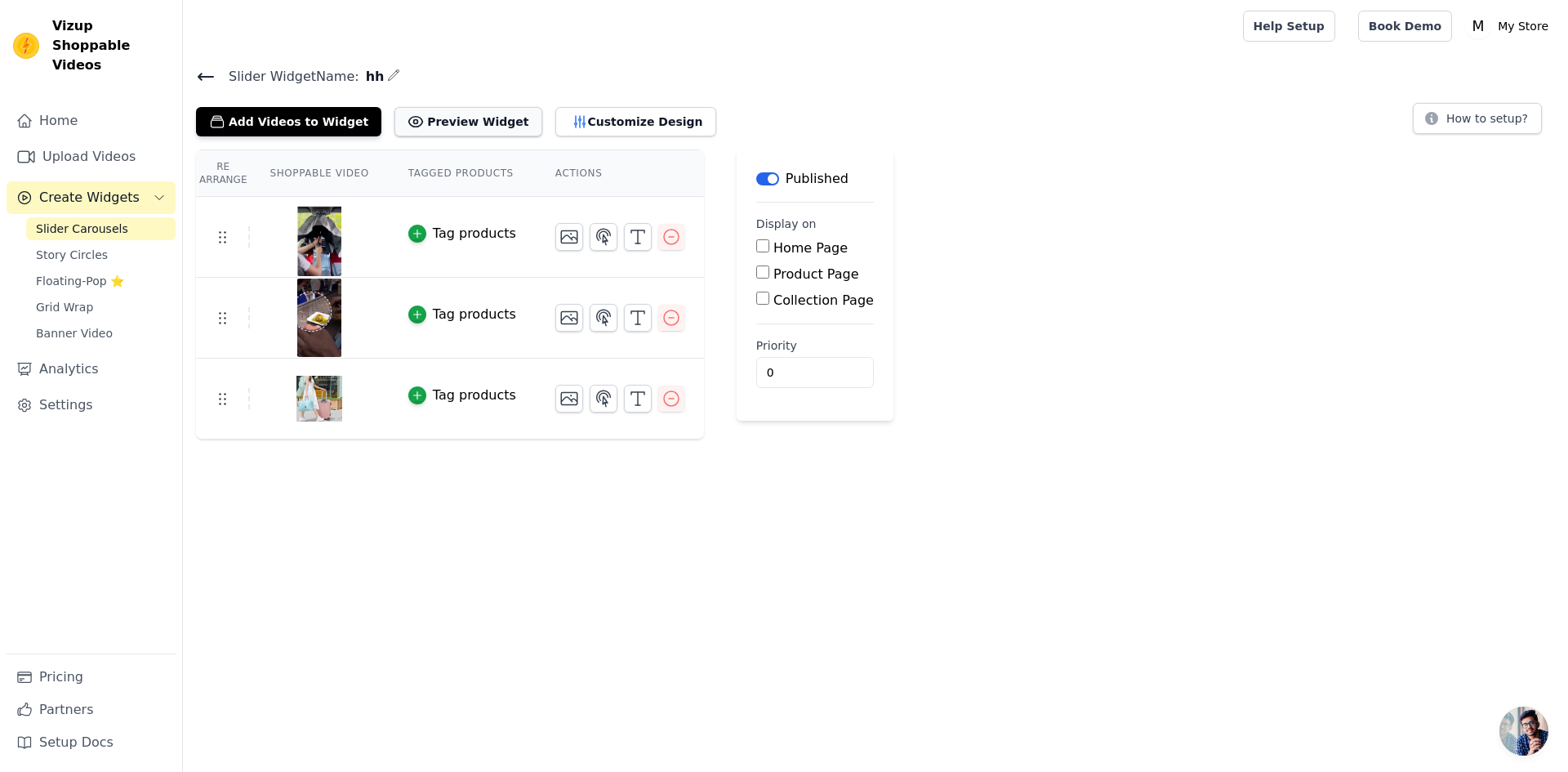
click at [462, 131] on button "Preview Widget" at bounding box center [467, 122] width 147 height 30
click at [807, 301] on label "Collection Page" at bounding box center [824, 300] width 101 height 16
click at [769, 301] on input "Collection Page" at bounding box center [762, 298] width 13 height 13
checkbox input "true"
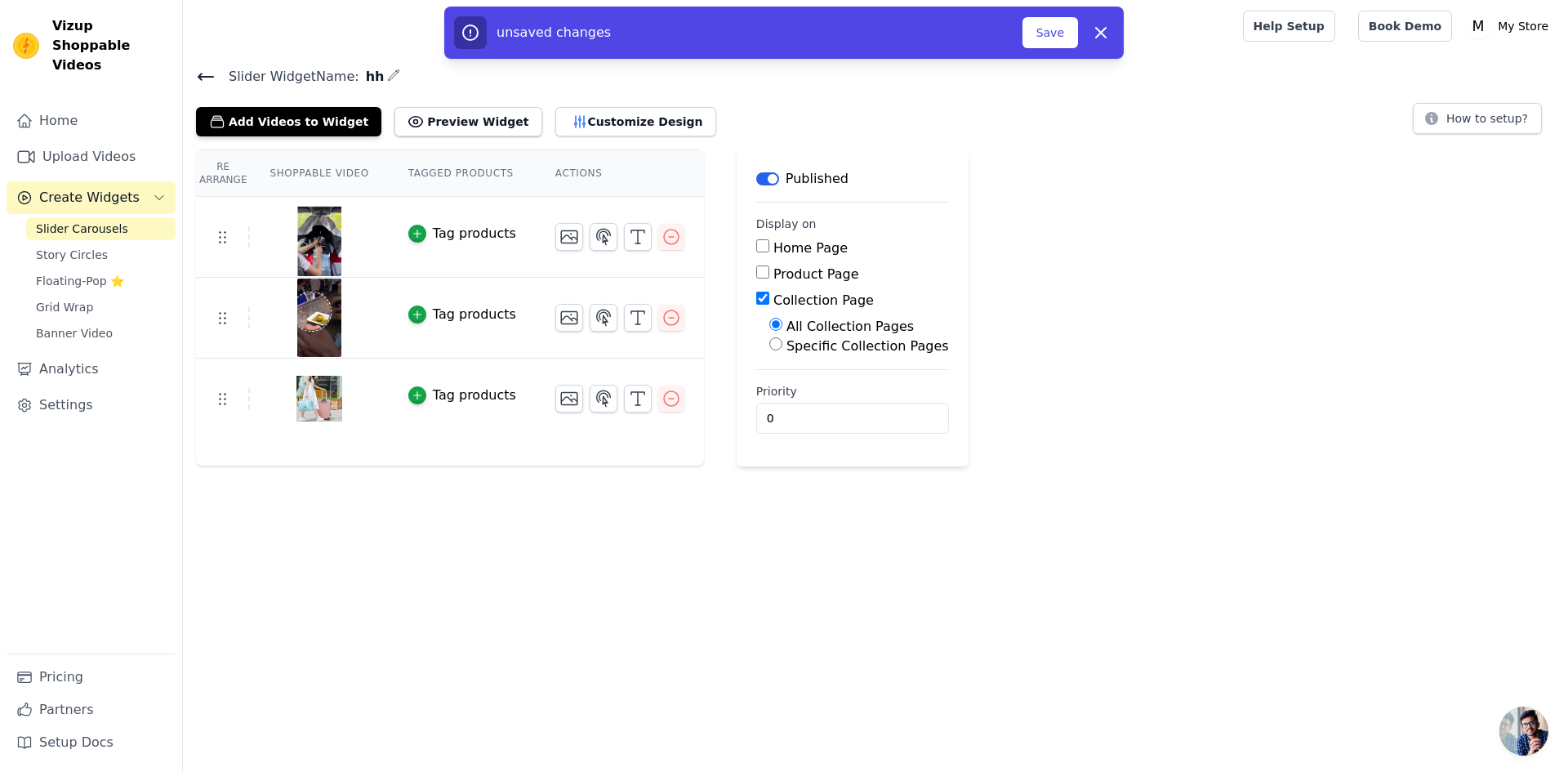
click at [784, 274] on label "Product Page" at bounding box center [816, 274] width 86 height 16
click at [769, 274] on input "Product Page" at bounding box center [762, 272] width 13 height 13
checkbox input "true"
click at [756, 343] on input "Collection Page" at bounding box center [762, 344] width 13 height 13
checkbox input "false"
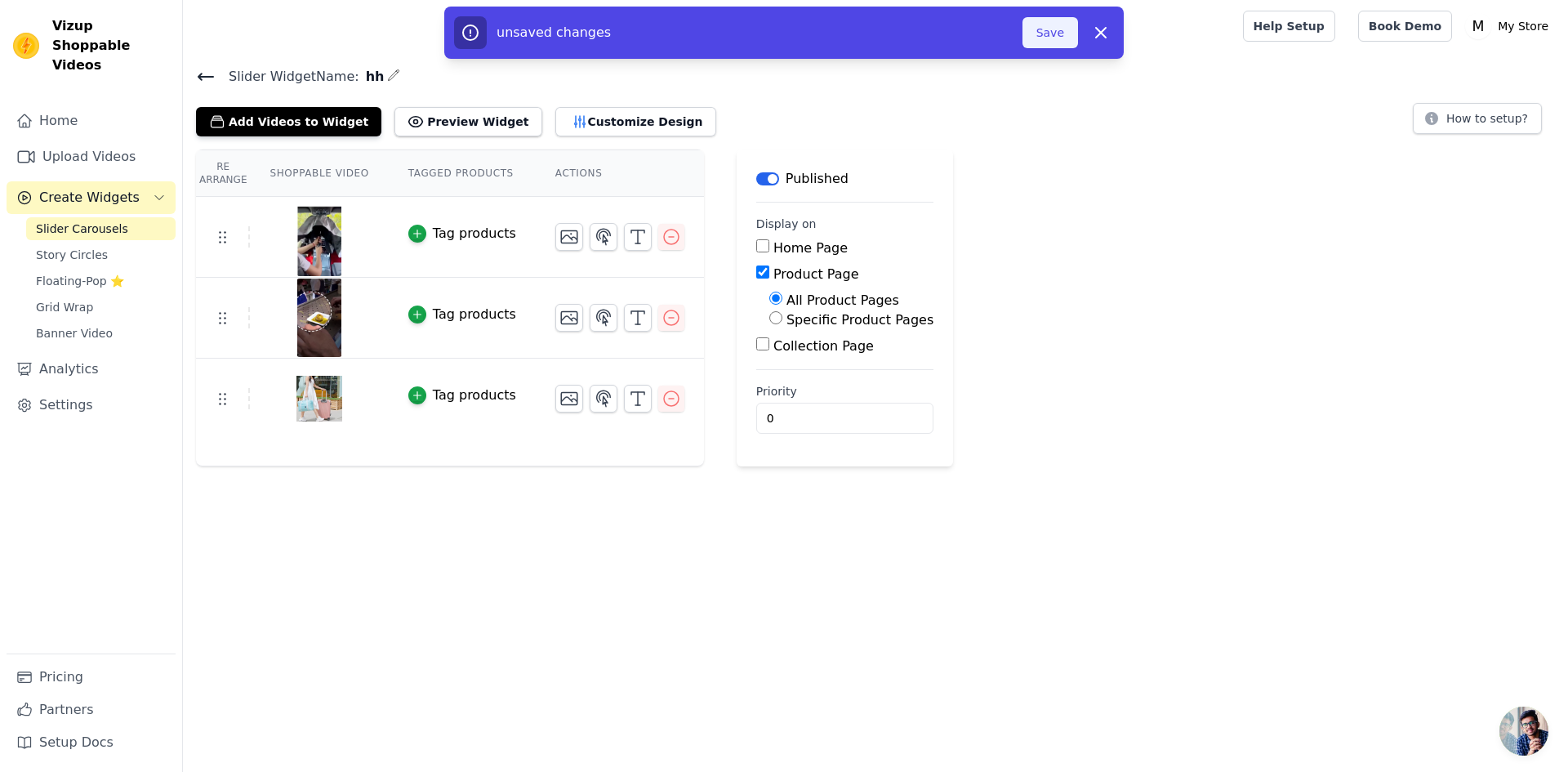
click at [1057, 33] on button "Save" at bounding box center [1051, 33] width 56 height 31
click at [1053, 36] on button "Save" at bounding box center [1051, 33] width 56 height 31
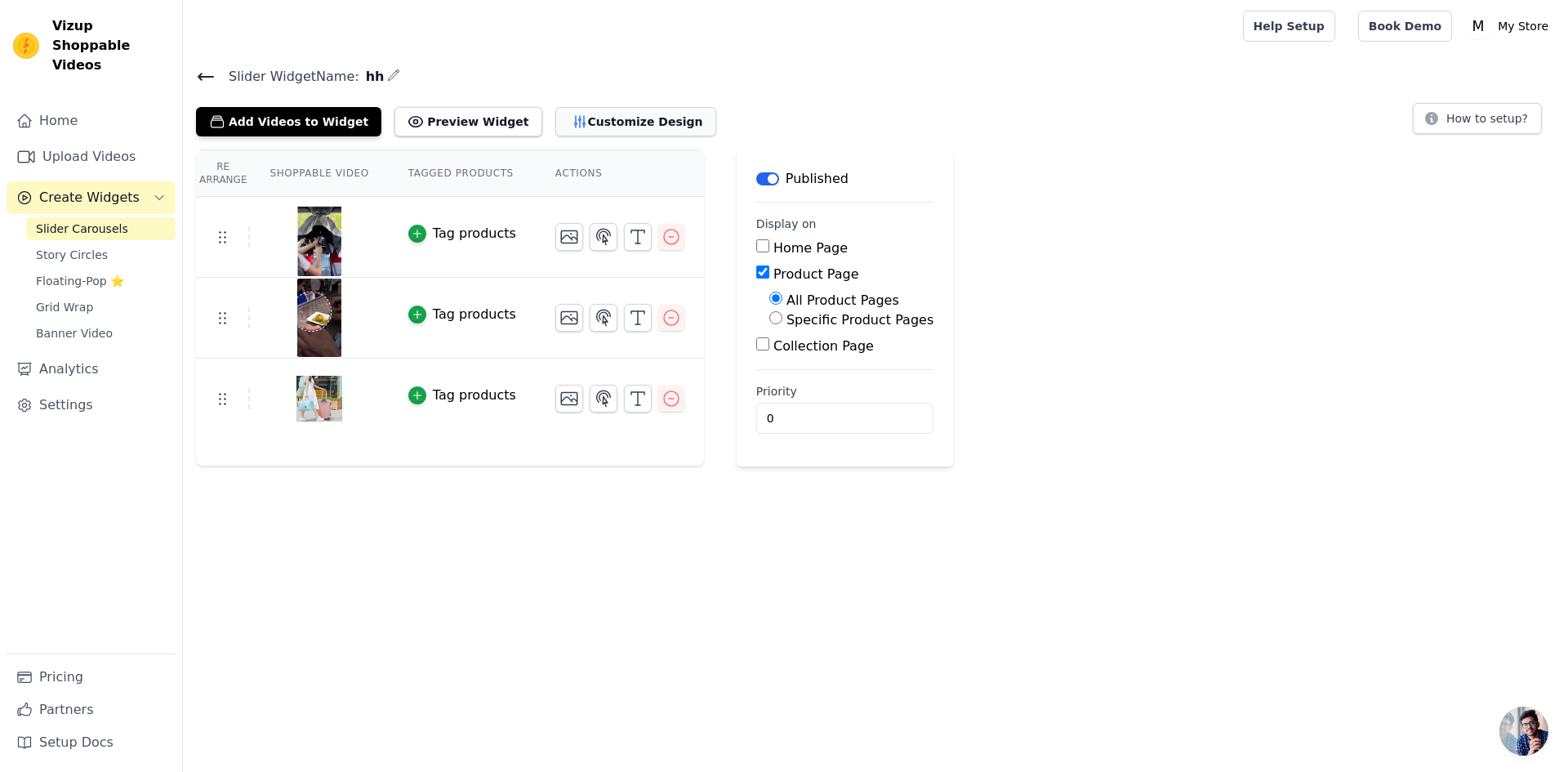
click at [615, 123] on button "Customize Design" at bounding box center [636, 122] width 161 height 30
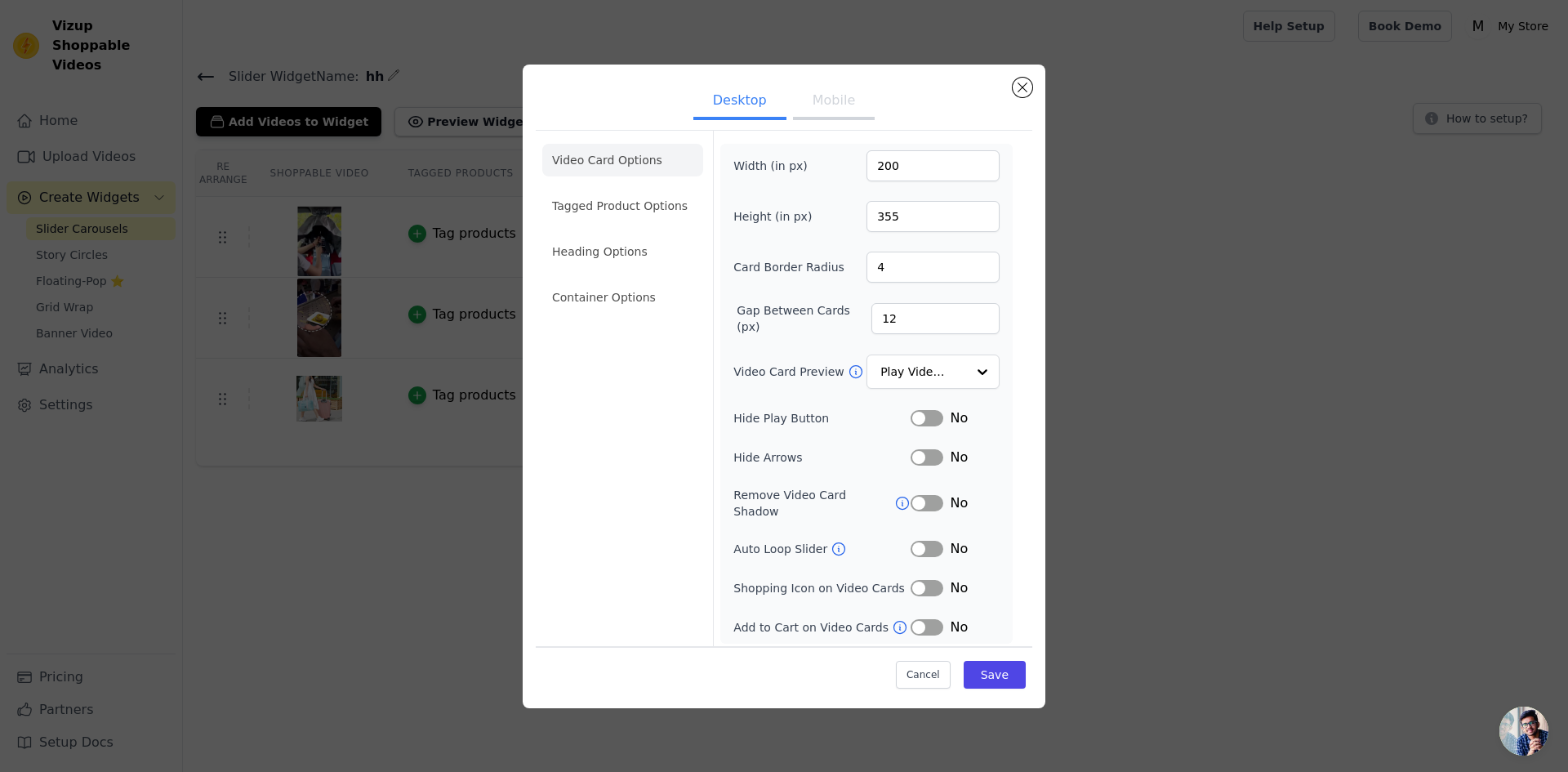
click at [932, 541] on button "Label" at bounding box center [927, 549] width 33 height 16
click at [931, 580] on button "Label" at bounding box center [927, 588] width 33 height 16
click at [931, 376] on input "Video Card Preview" at bounding box center [923, 373] width 84 height 33
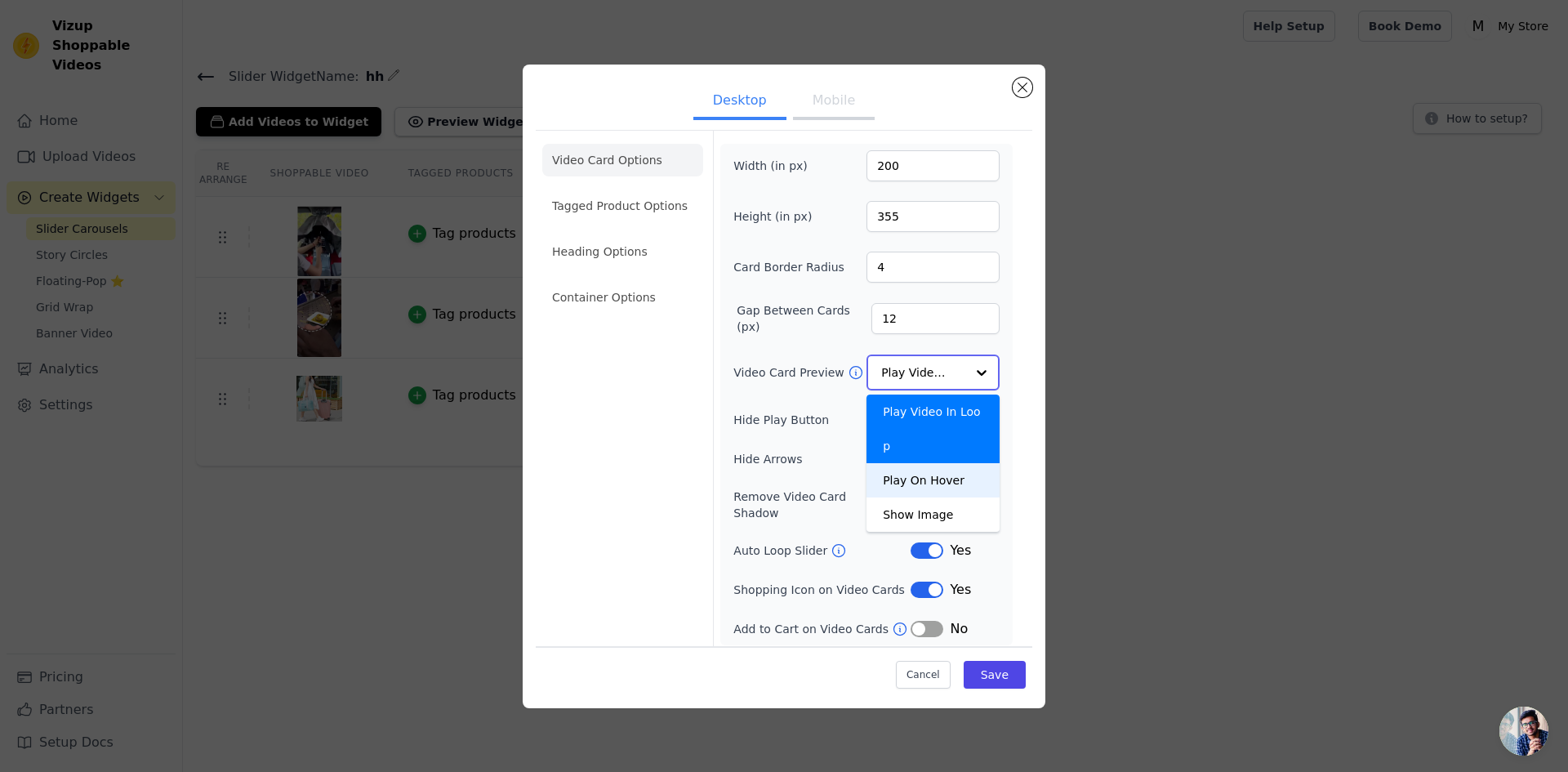
click at [926, 463] on div "Play On Hover" at bounding box center [932, 480] width 133 height 35
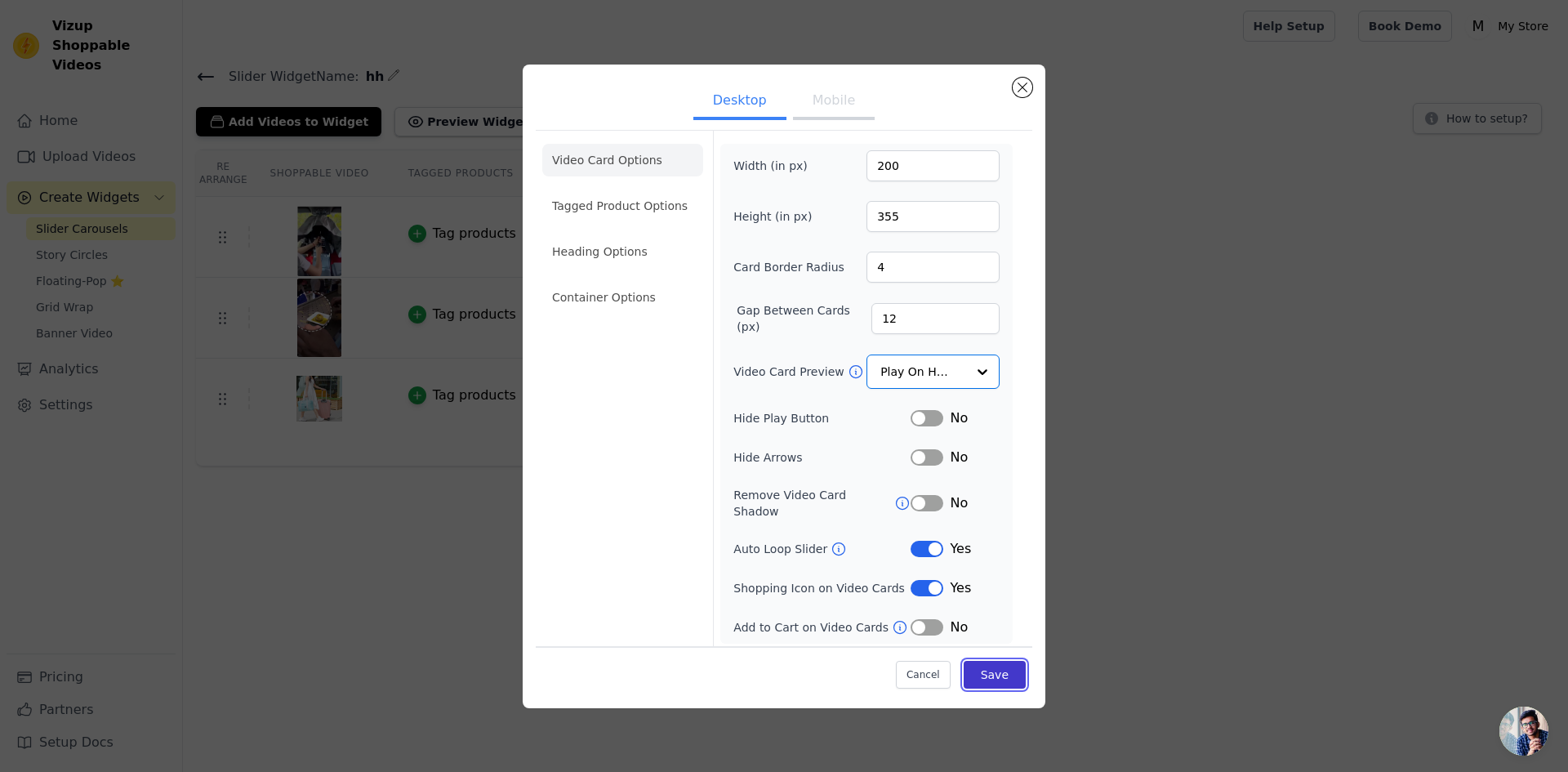
click at [987, 669] on button "Save" at bounding box center [994, 675] width 62 height 28
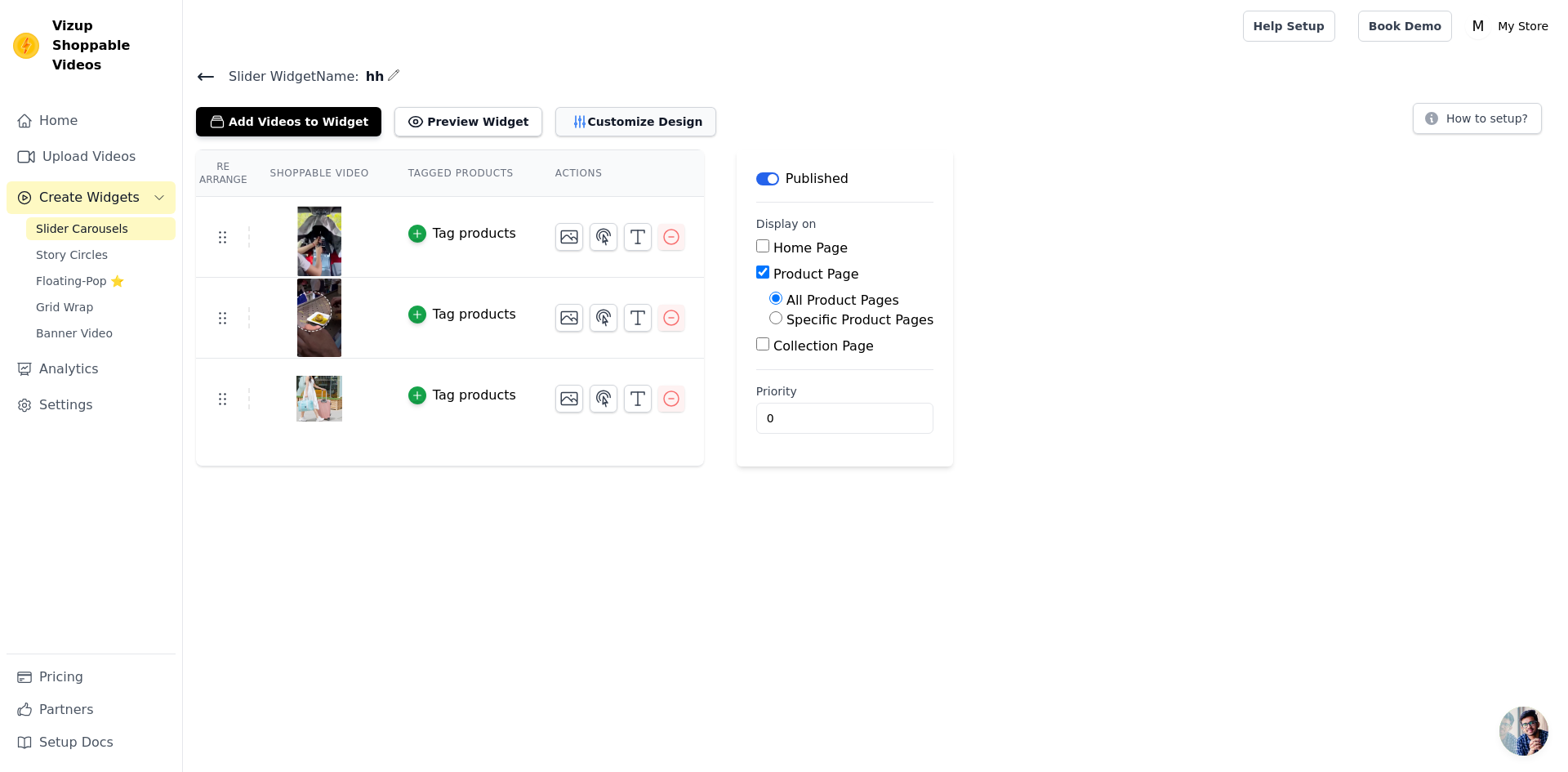
click at [596, 114] on button "Customize Design" at bounding box center [636, 122] width 161 height 30
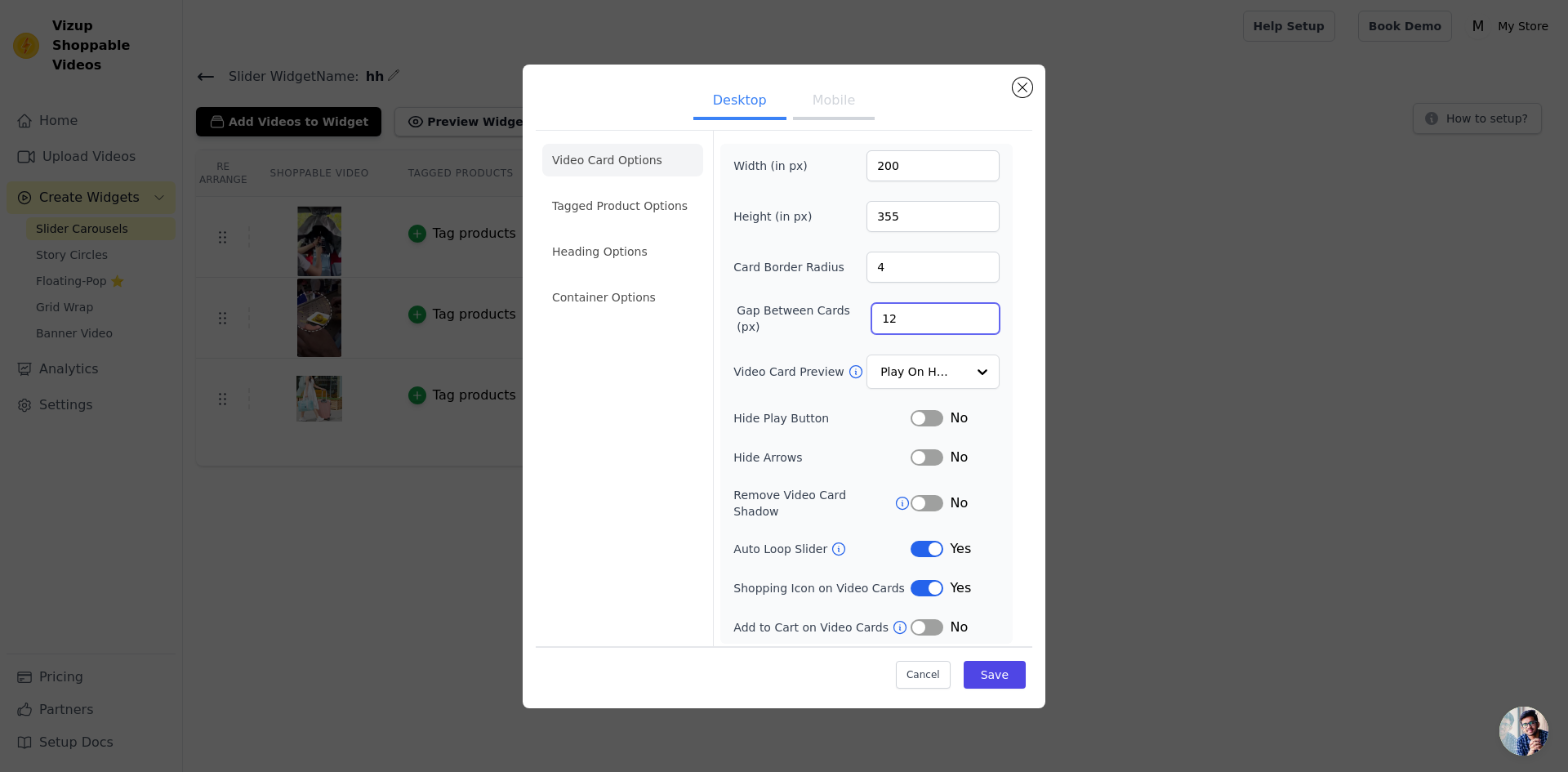
click at [918, 330] on input "12" at bounding box center [936, 319] width 128 height 31
click at [906, 176] on input "200" at bounding box center [932, 166] width 133 height 31
click at [981, 167] on input "201" at bounding box center [932, 166] width 133 height 31
click at [981, 167] on input "202" at bounding box center [932, 166] width 133 height 31
click at [981, 167] on input "203" at bounding box center [932, 166] width 133 height 31
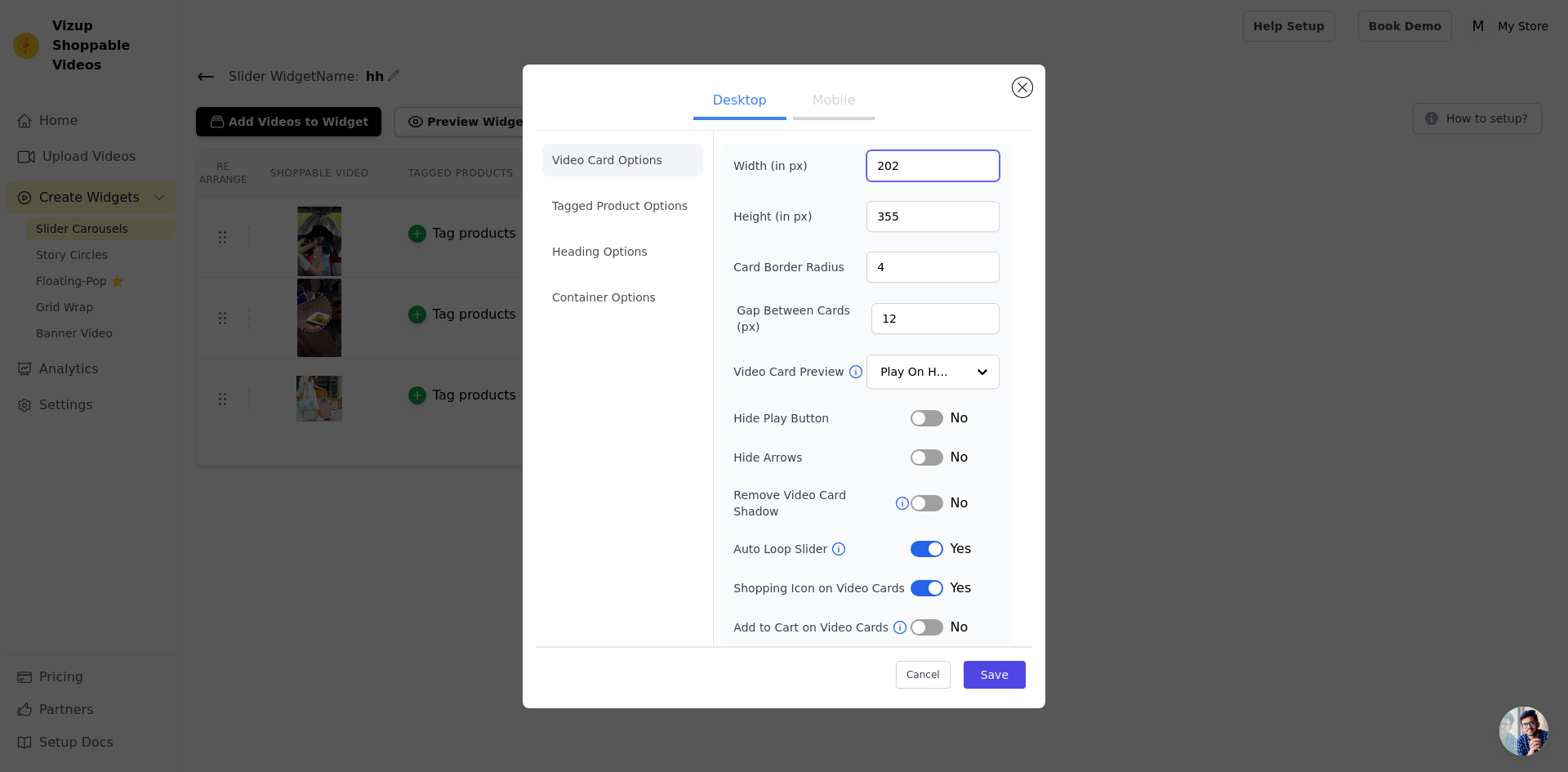
click at [984, 175] on input "202" at bounding box center [932, 166] width 133 height 31
type input "201"
click at [984, 175] on input "201" at bounding box center [932, 166] width 133 height 31
click at [1022, 90] on button "Close modal" at bounding box center [1023, 87] width 20 height 20
